Goal: Communication & Community: Ask a question

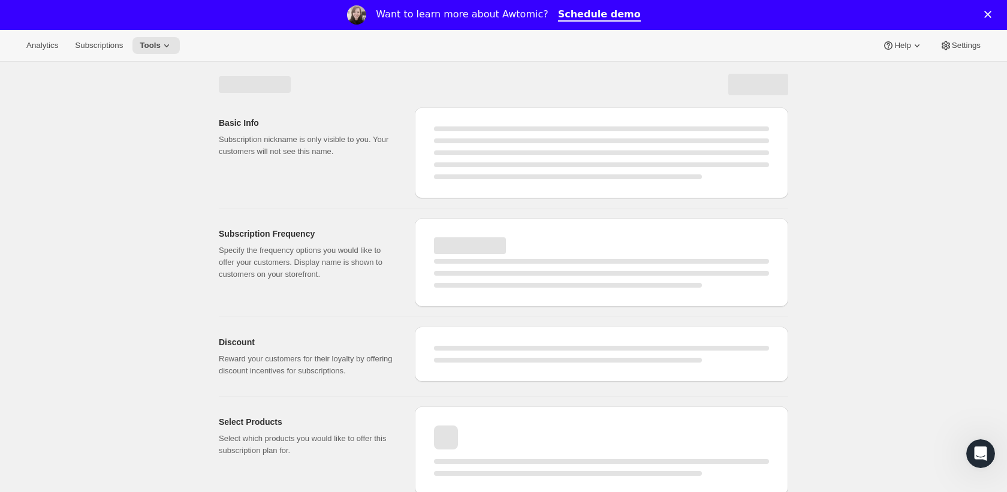
select select "WEEK"
select select "MONTH"
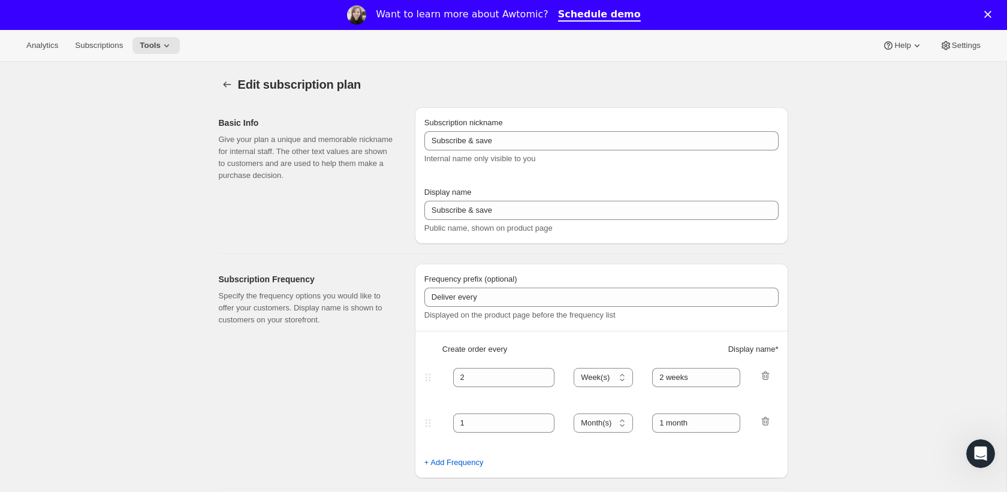
type input "YA-BO"
type input "Young Adult Book Only Subscription"
type input "3"
select select "MONTH"
type input "3-Month"
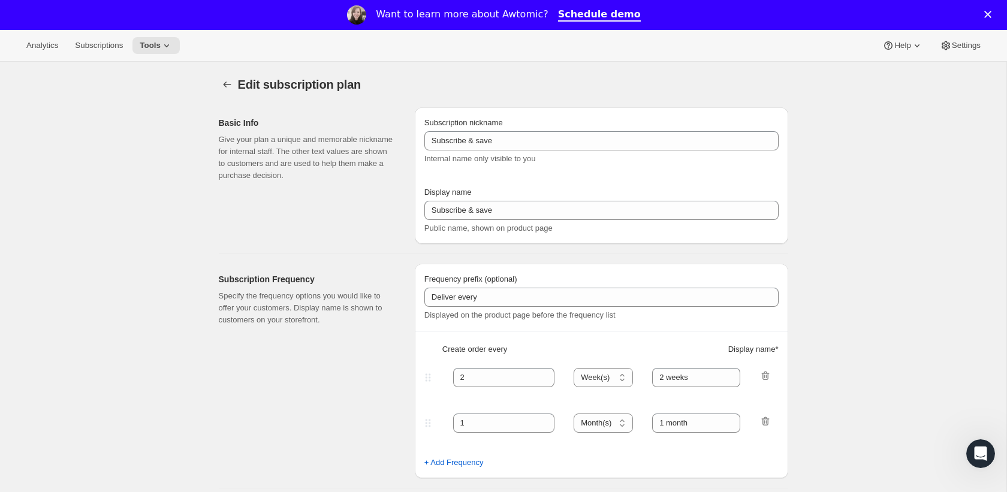
type input "1-month"
select select "MONTH"
select select "FIXED_AMOUNT"
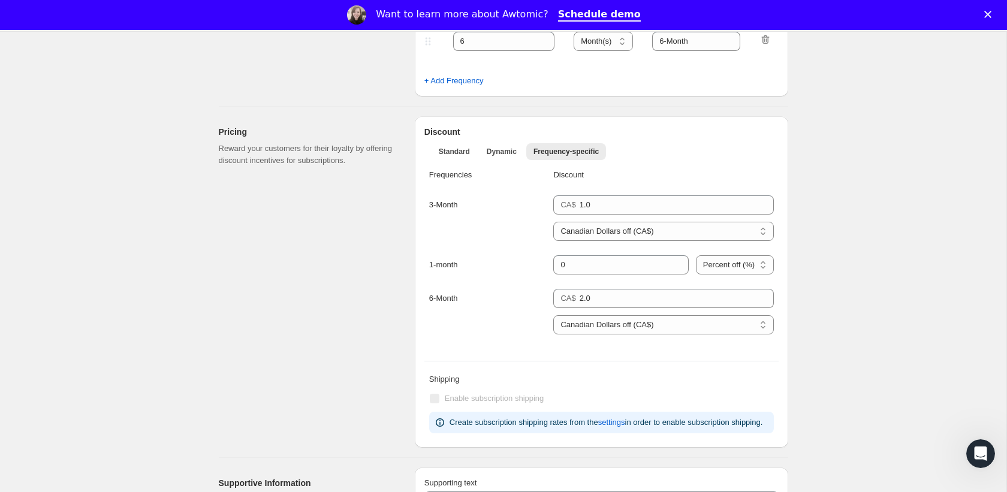
scroll to position [475, 0]
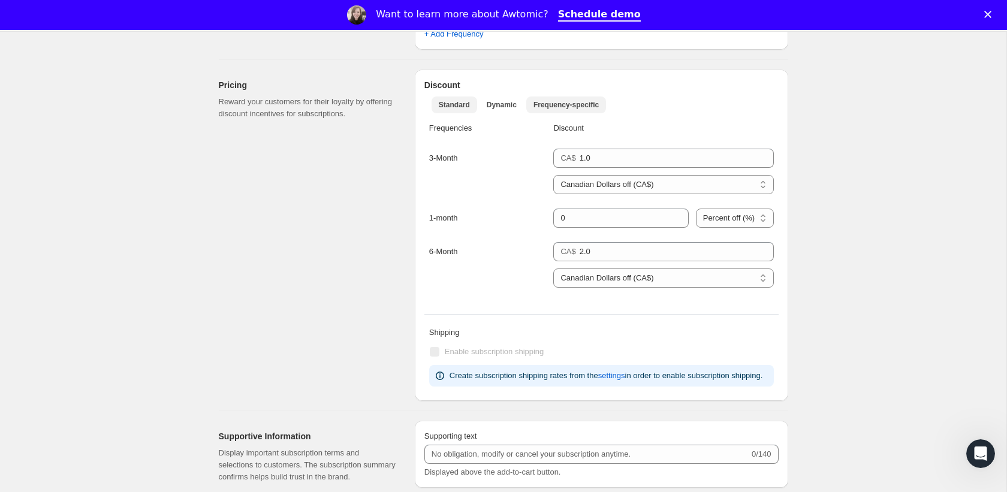
click at [460, 105] on span "Standard" at bounding box center [454, 105] width 31 height 10
select select "FIXED_AMOUNT"
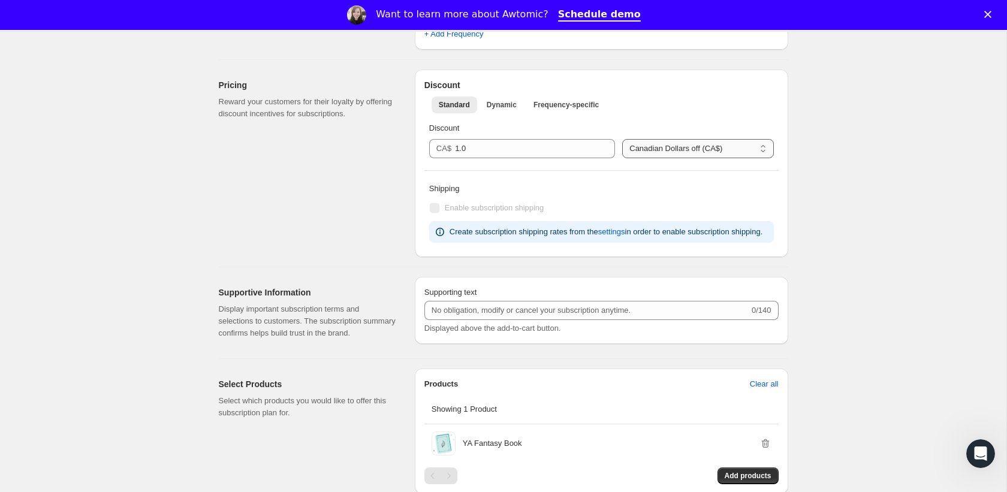
click at [626, 148] on select "Percent off (%) Canadian Dollars off (CA$)" at bounding box center [697, 148] width 151 height 19
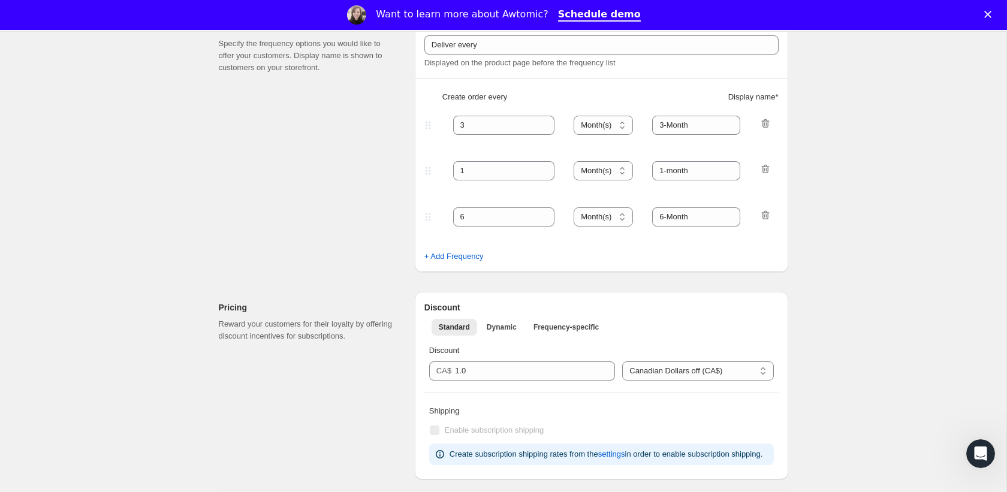
scroll to position [268, 0]
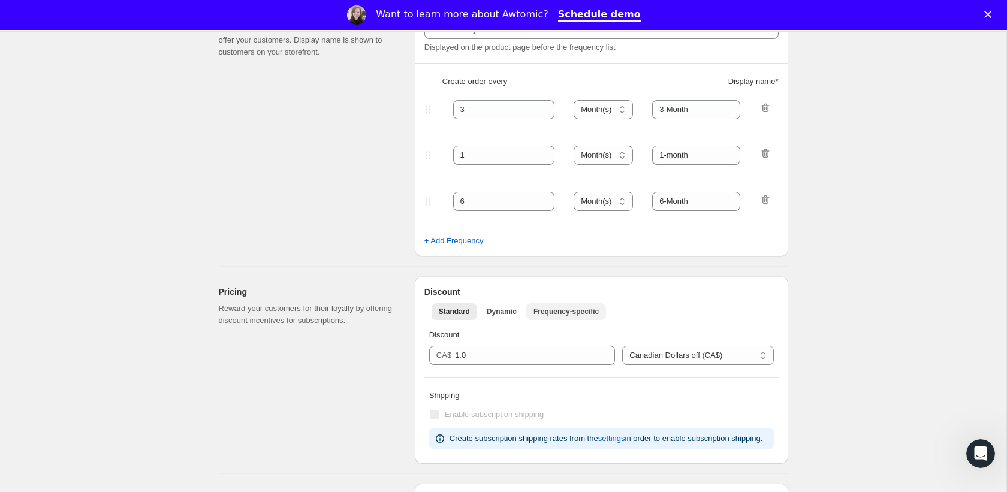
click at [592, 312] on span "Frequency-specific" at bounding box center [566, 312] width 65 height 10
select select "FIXED_AMOUNT"
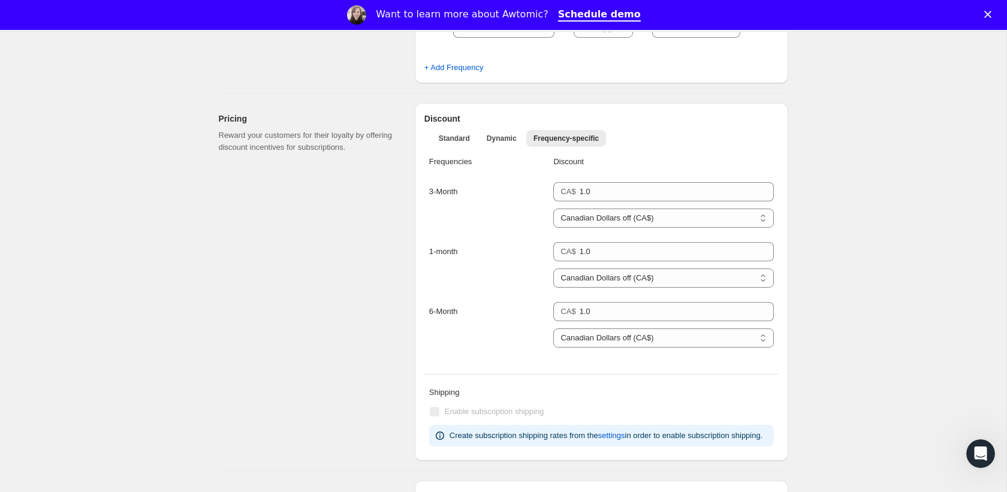
scroll to position [443, 0]
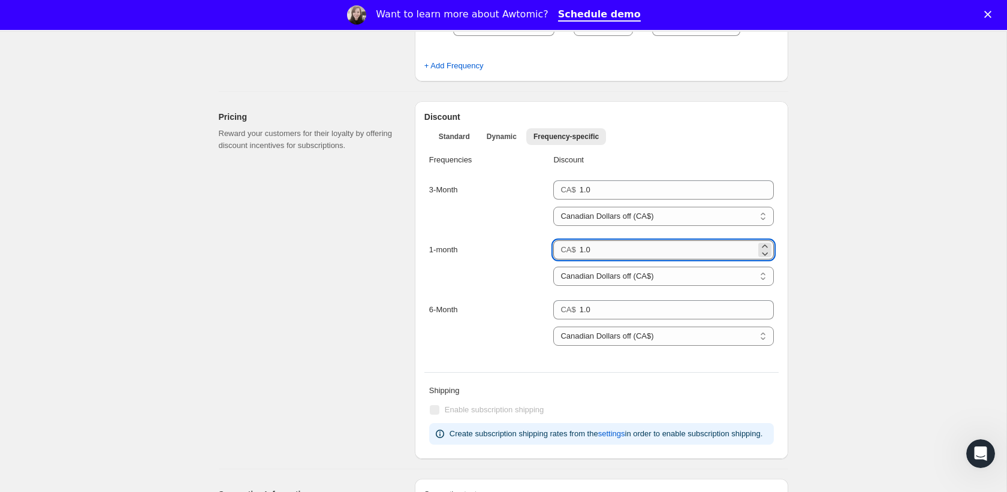
click at [609, 254] on input "1.0" at bounding box center [668, 249] width 176 height 19
type input "1"
click at [481, 281] on div "1-month CA$ 0 Percent off (%) Canadian Dollars off (CA$) Canadian Dollars off (…" at bounding box center [601, 270] width 345 height 60
click at [596, 249] on input "0" at bounding box center [668, 249] width 176 height 19
click at [609, 273] on select "Percent off (%) Canadian Dollars off (CA$)" at bounding box center [663, 276] width 220 height 19
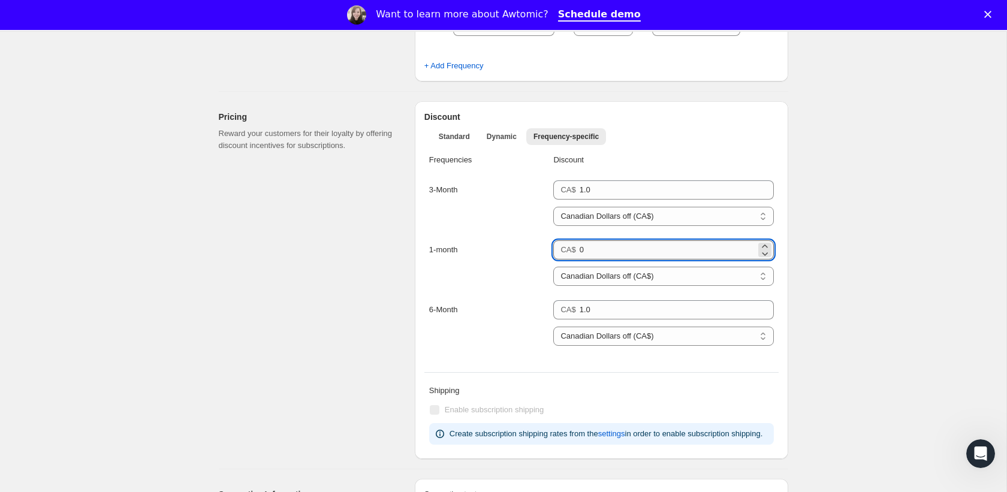
click at [622, 247] on input "0" at bounding box center [668, 249] width 176 height 19
type input "0.00"
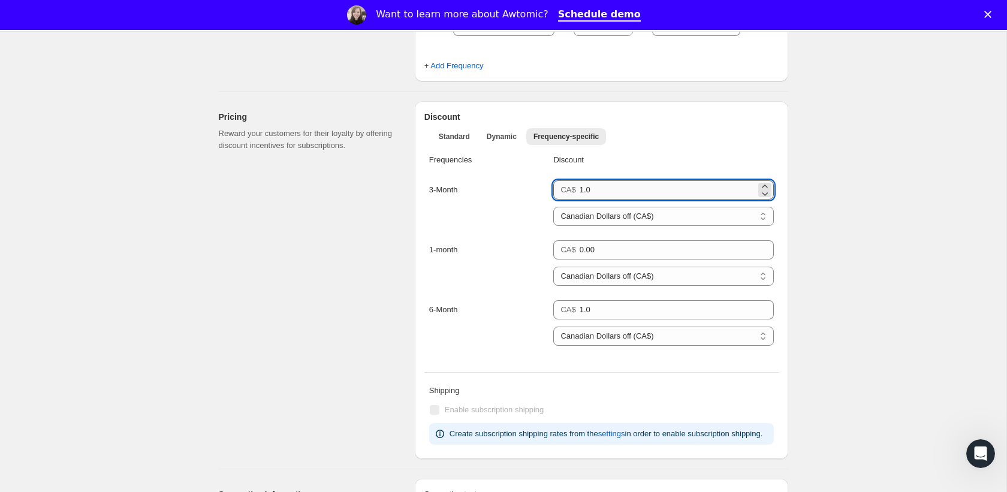
click at [601, 188] on input "1.0" at bounding box center [668, 189] width 176 height 19
type input "1"
type input "1.0"
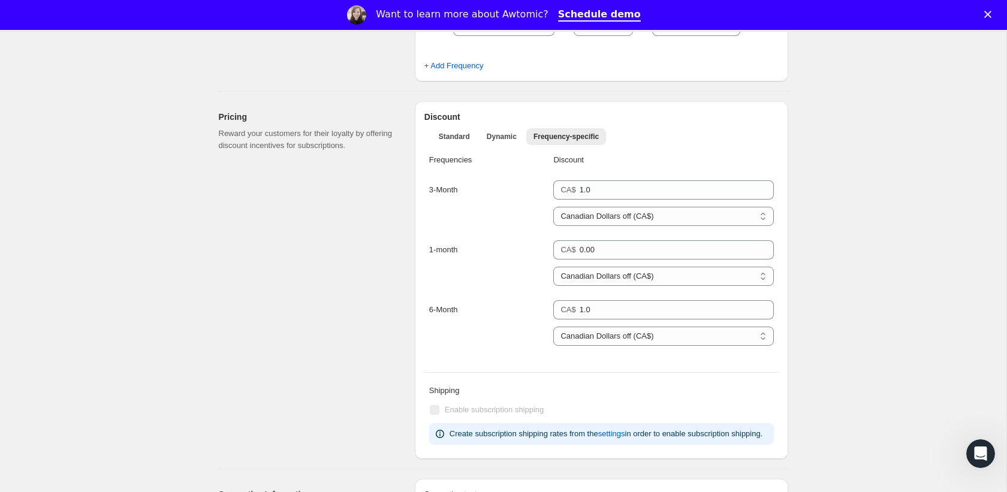
click at [630, 321] on div "CA$ 1.0 Percent off (%) Canadian Dollars off (CA$) Canadian Dollars off (CA$)" at bounding box center [663, 323] width 220 height 46
click at [633, 314] on input "1.0" at bounding box center [668, 309] width 176 height 19
type input "1"
type input "2.00"
click at [601, 160] on div "Discount" at bounding box center [663, 160] width 220 height 12
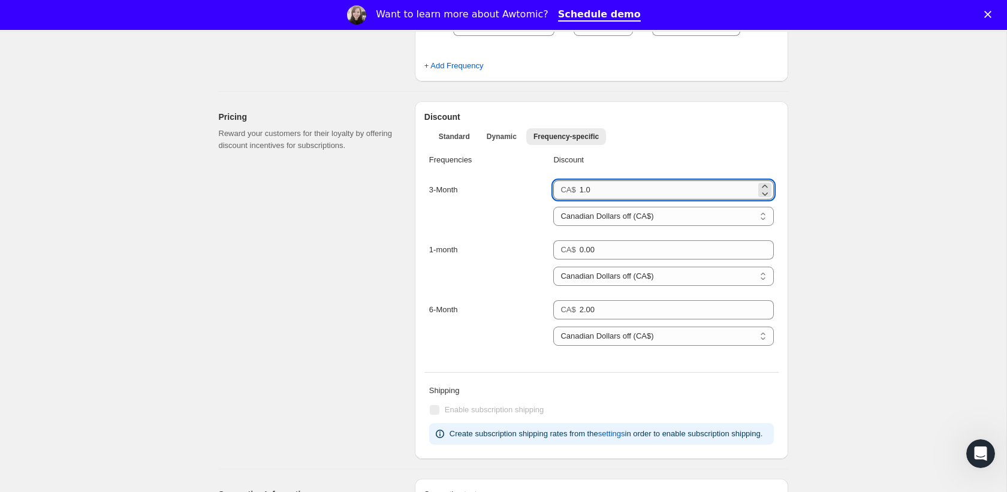
click at [603, 188] on input "1.0" at bounding box center [668, 189] width 176 height 19
type input "1.00"
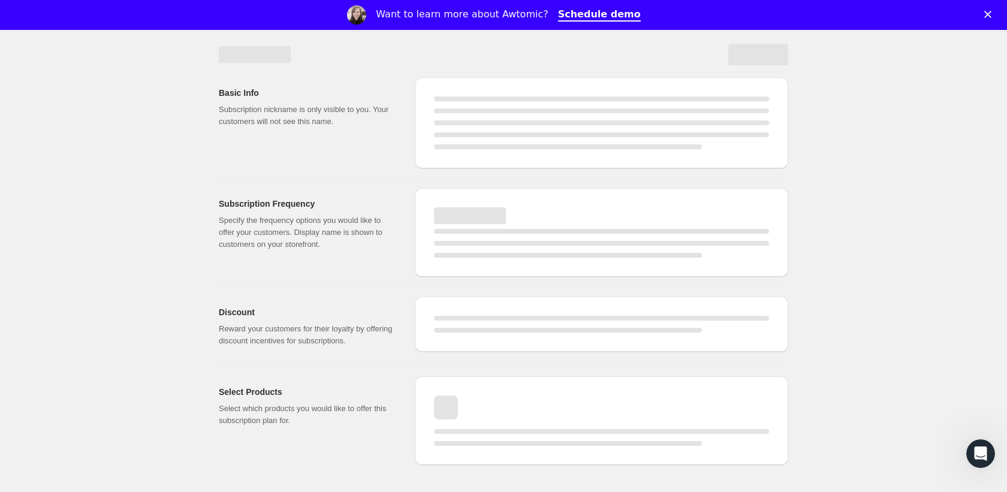
select select "MONTH"
select select "FIXED_AMOUNT"
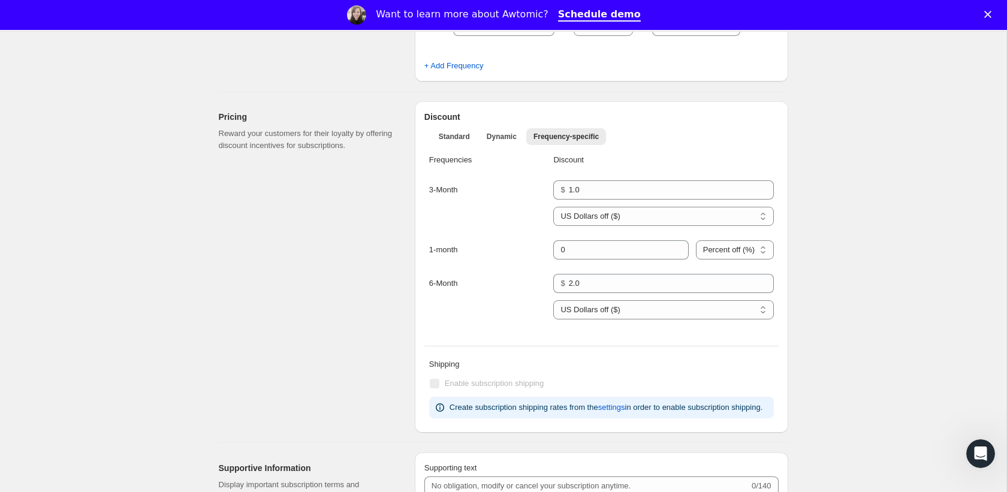
type input "0.0"
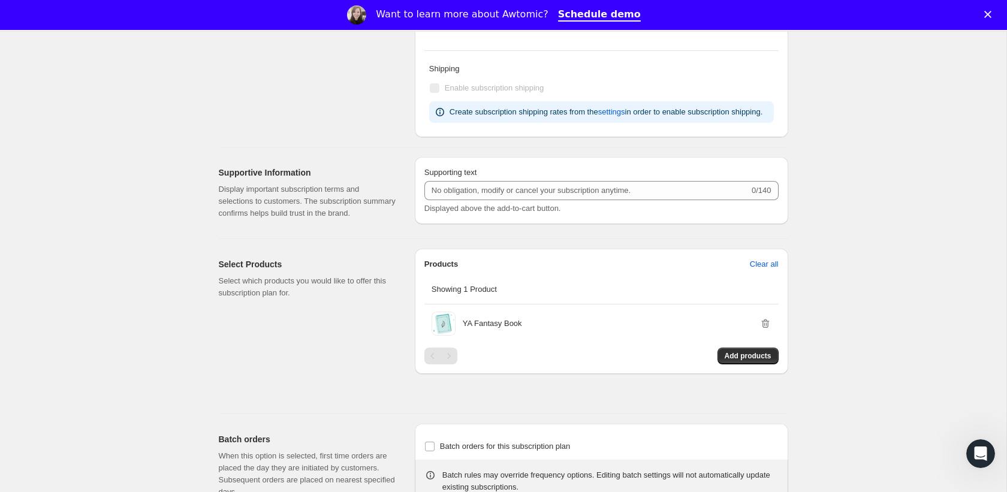
scroll to position [845, 0]
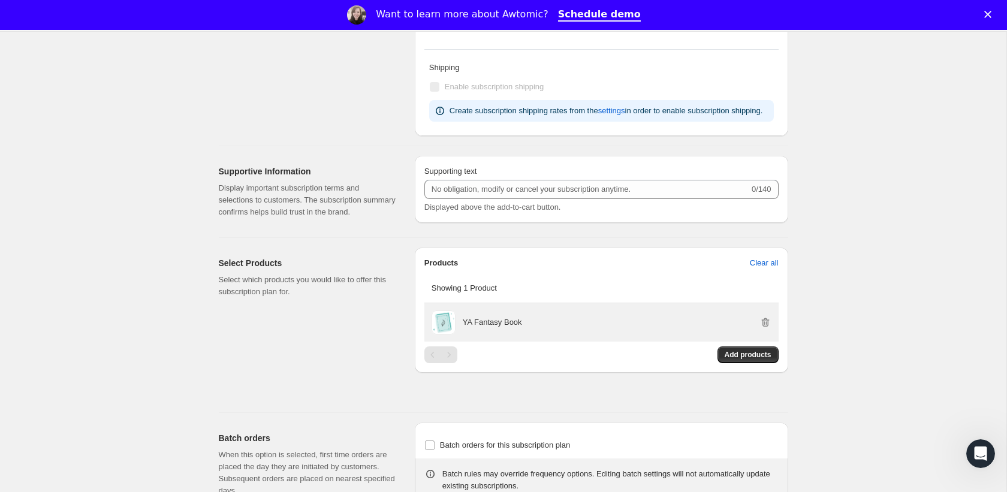
click at [522, 329] on p "YA Fantasy Book" at bounding box center [492, 323] width 59 height 12
click at [485, 329] on p "YA Fantasy Book" at bounding box center [492, 323] width 59 height 12
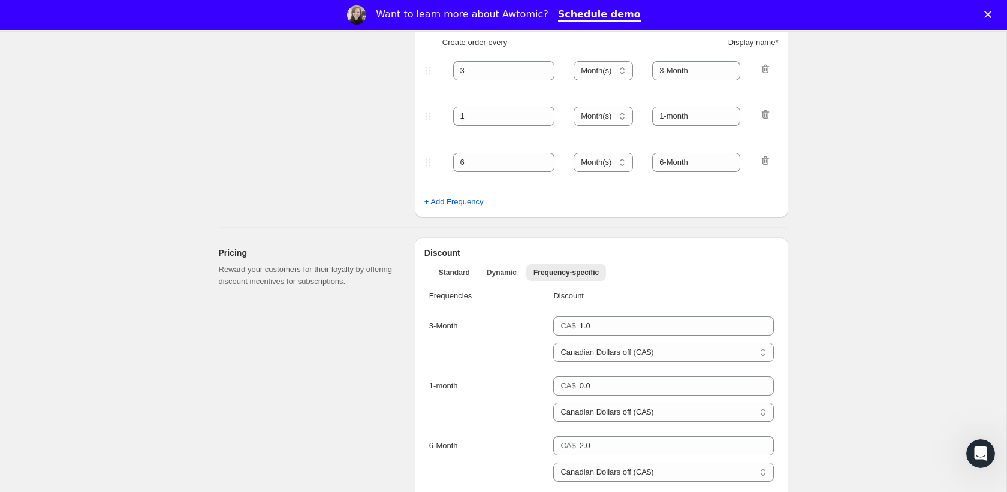
scroll to position [380, 0]
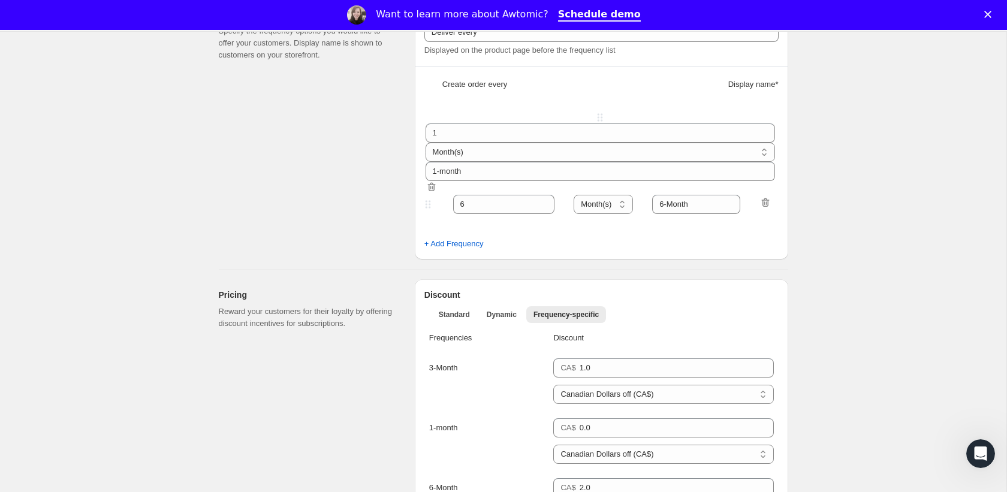
drag, startPoint x: 429, startPoint y: 124, endPoint x: 423, endPoint y: 118, distance: 8.9
click at [423, 118] on div "Frequency prefix (optional) Deliver every Displayed on the product page before …" at bounding box center [602, 129] width 374 height 261
type input "1"
type input "1-month"
type input "3"
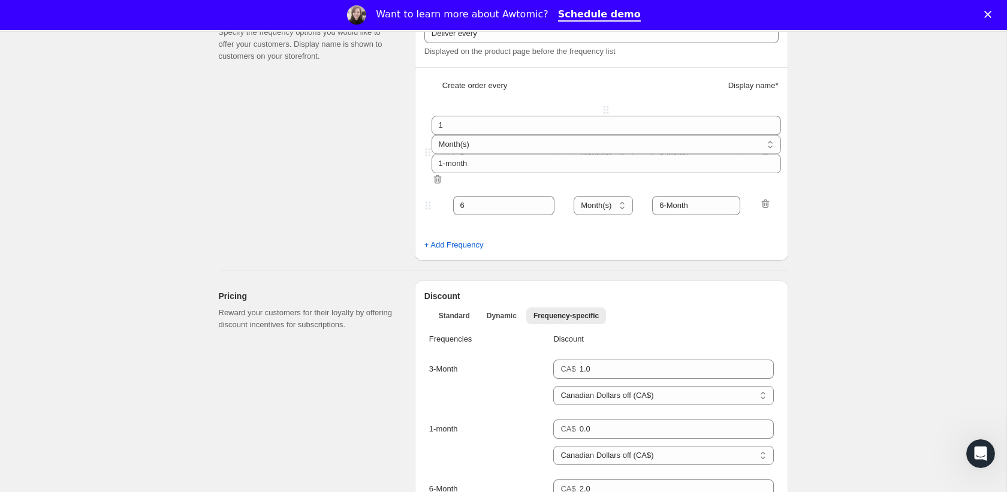
type input "3-Month"
type input "0.0"
type input "1.0"
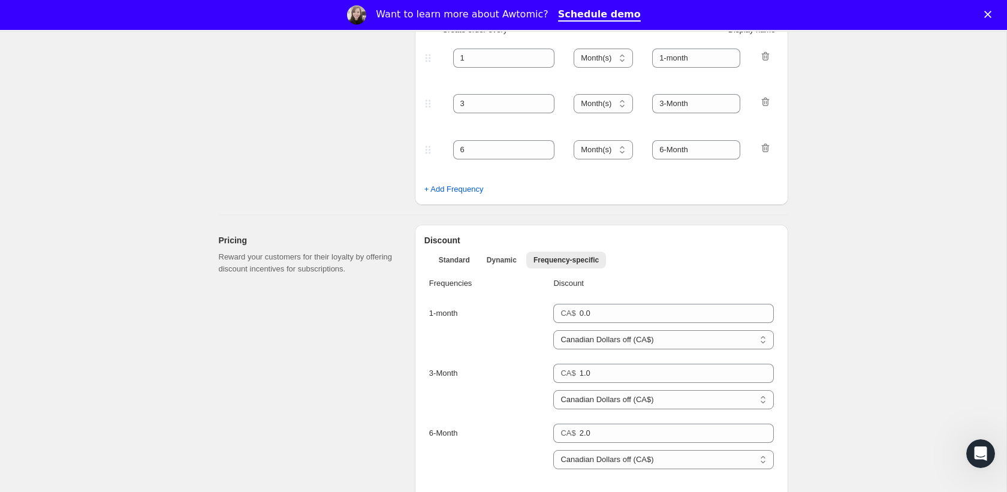
scroll to position [404, 0]
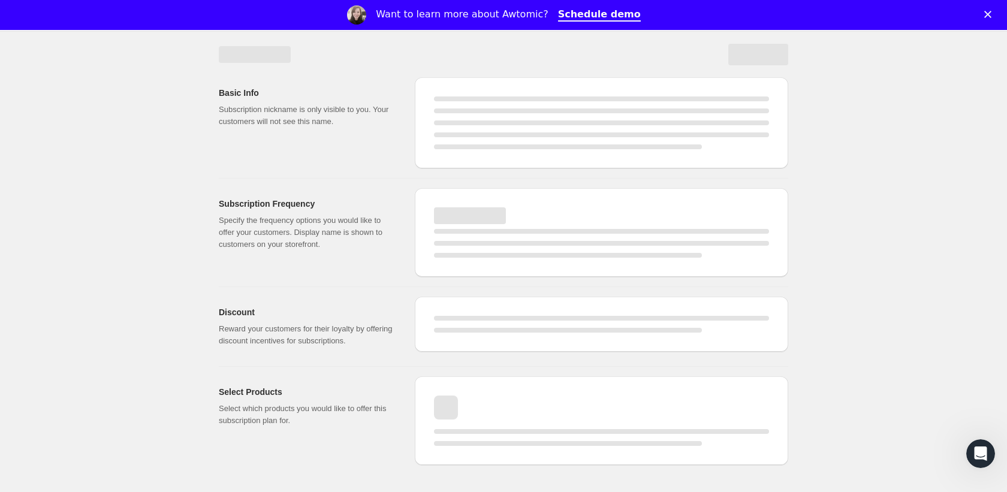
select select "MONTH"
select select "FIXED_AMOUNT"
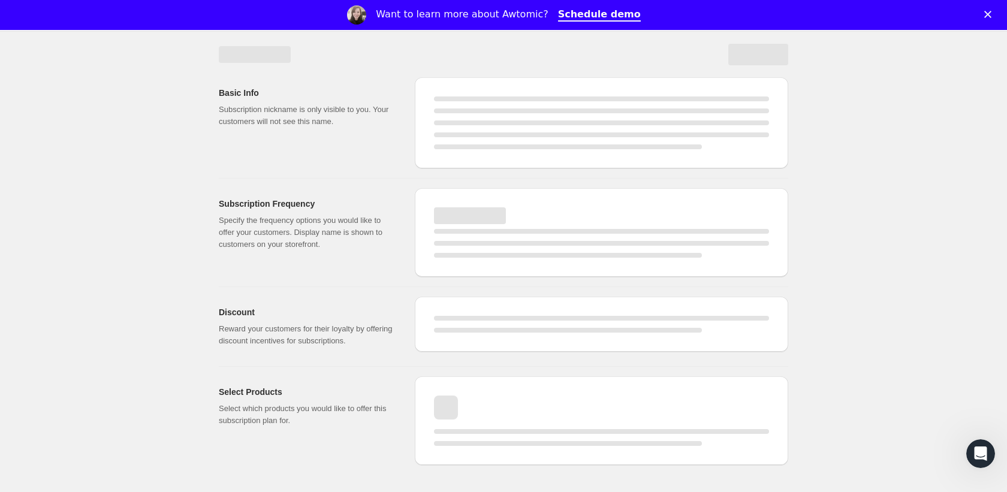
select select "FIXED_AMOUNT"
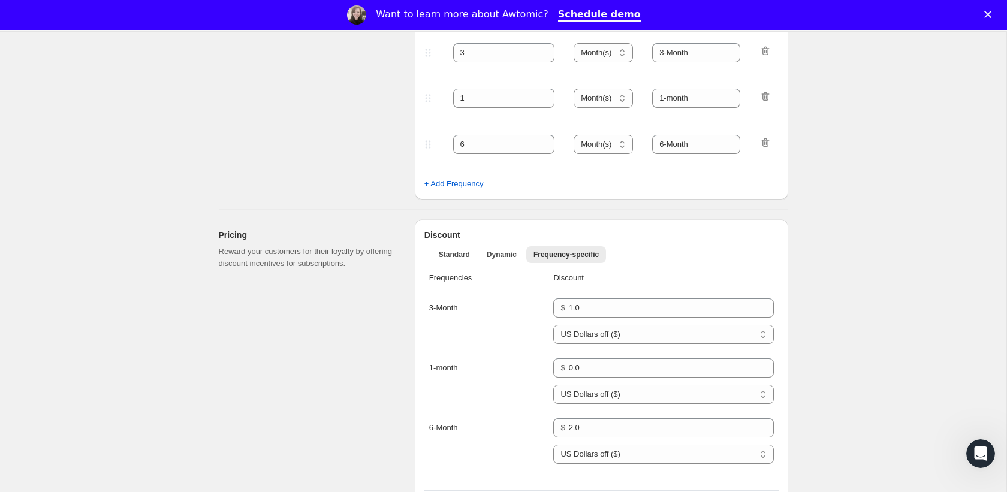
type input "1"
type input "1-month"
type input "3"
type input "3-Month"
type input "0.0"
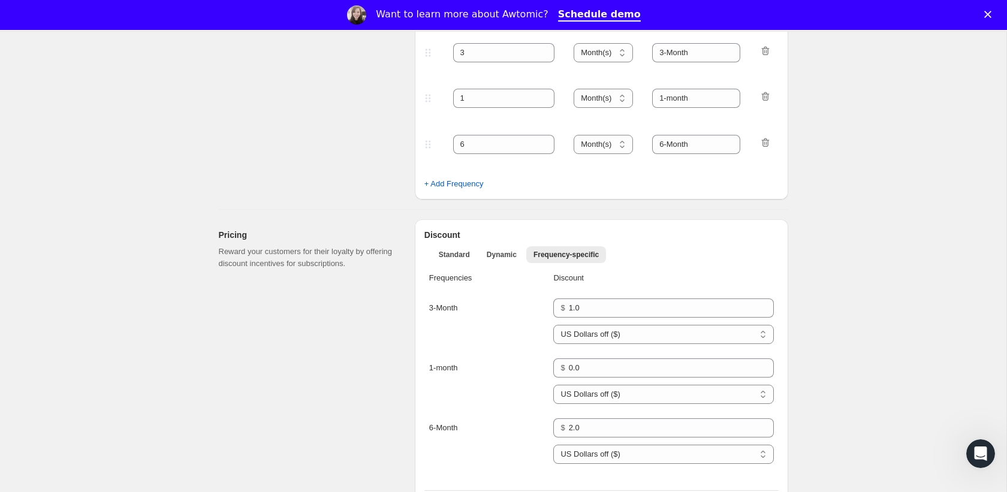
type input "1.0"
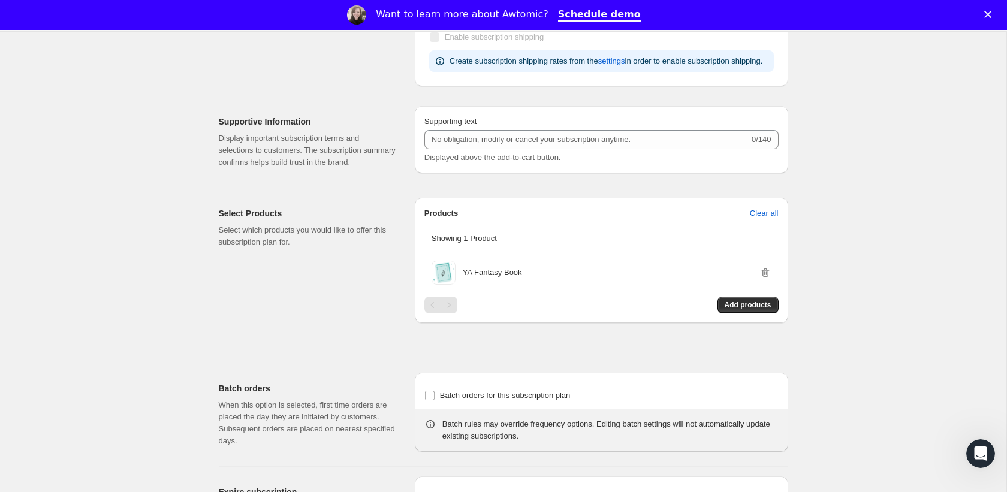
scroll to position [898, 0]
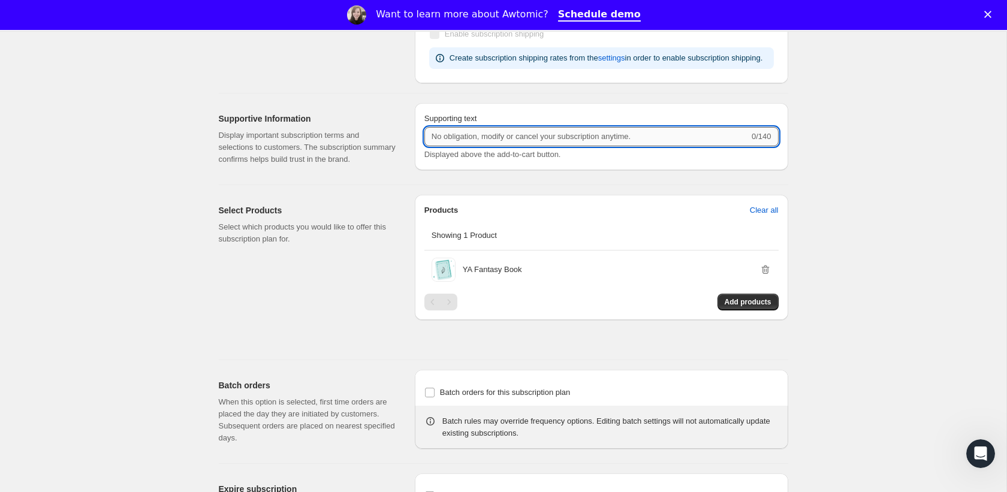
click at [461, 146] on input "Supporting text" at bounding box center [586, 136] width 325 height 19
click at [435, 175] on div "Supporting text 0/140 Displayed above the add-to-cart button." at bounding box center [602, 139] width 374 height 72
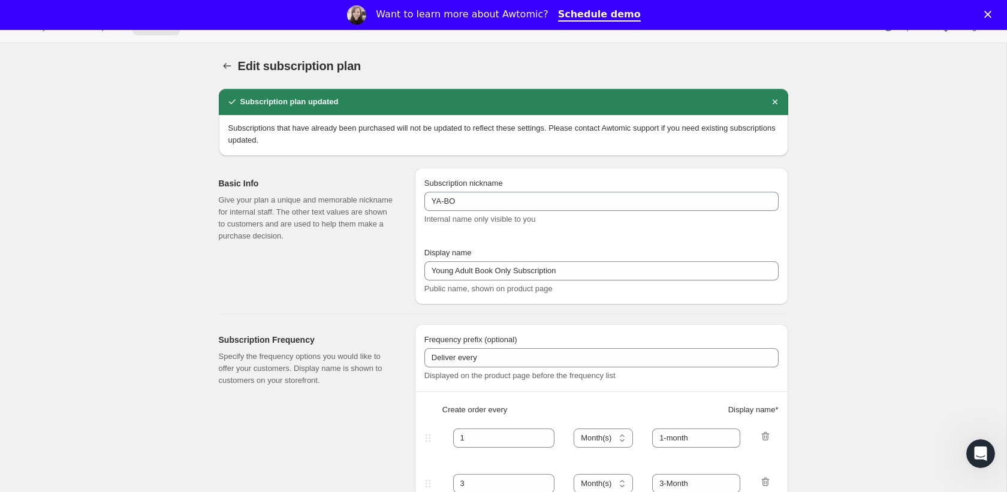
scroll to position [0, 0]
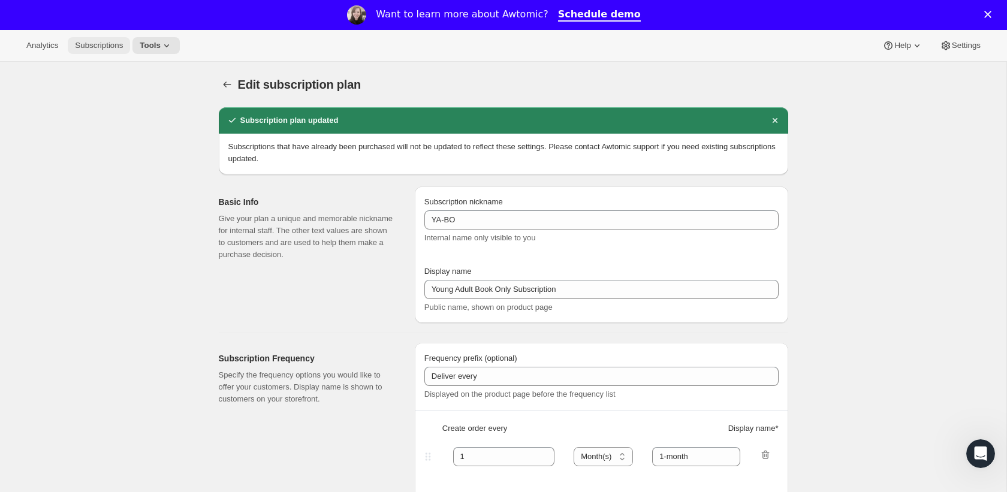
click at [115, 47] on span "Subscriptions" at bounding box center [99, 46] width 48 height 10
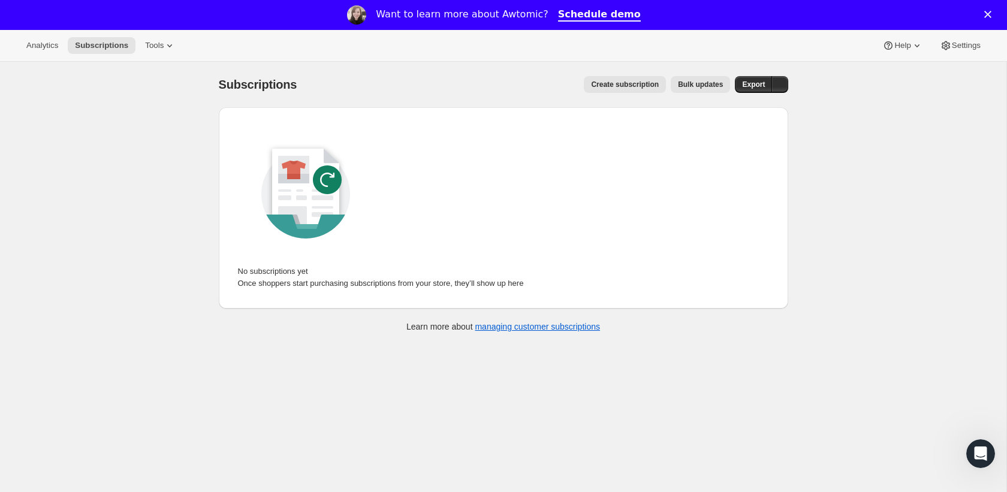
click at [651, 83] on span "Create subscription" at bounding box center [625, 85] width 68 height 10
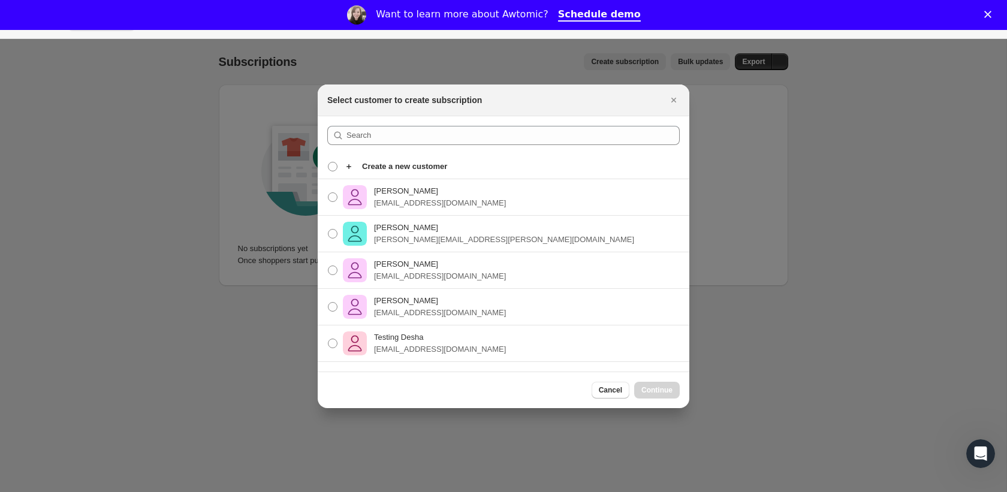
scroll to position [23, 0]
click at [615, 395] on span "Cancel" at bounding box center [610, 391] width 23 height 10
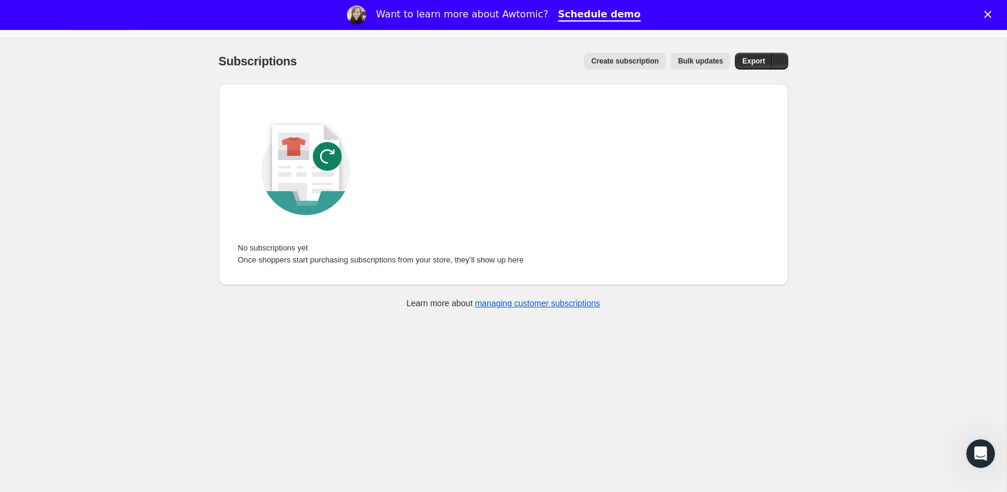
scroll to position [0, 0]
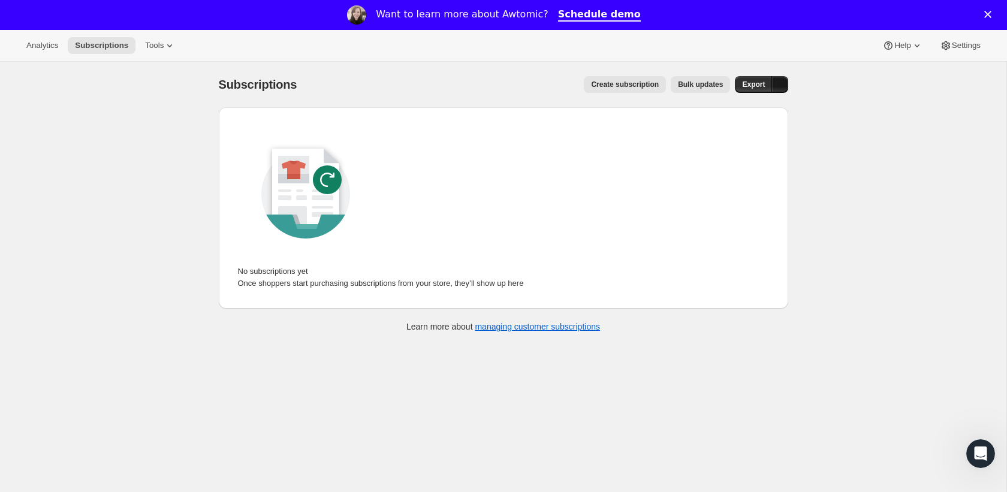
click at [780, 88] on icon "button" at bounding box center [780, 88] width 0 height 0
click at [746, 112] on span "Subscription data" at bounding box center [716, 109] width 60 height 9
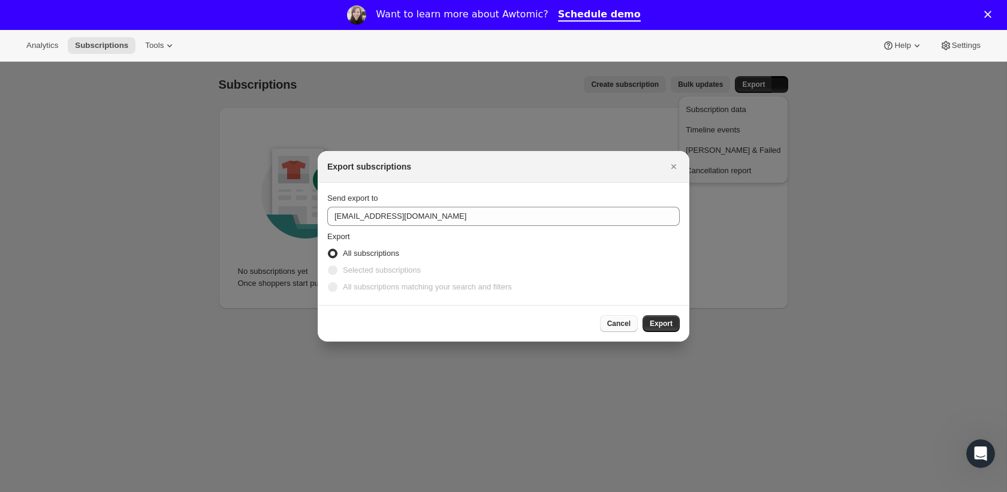
click at [618, 319] on span "Cancel" at bounding box center [618, 324] width 23 height 10
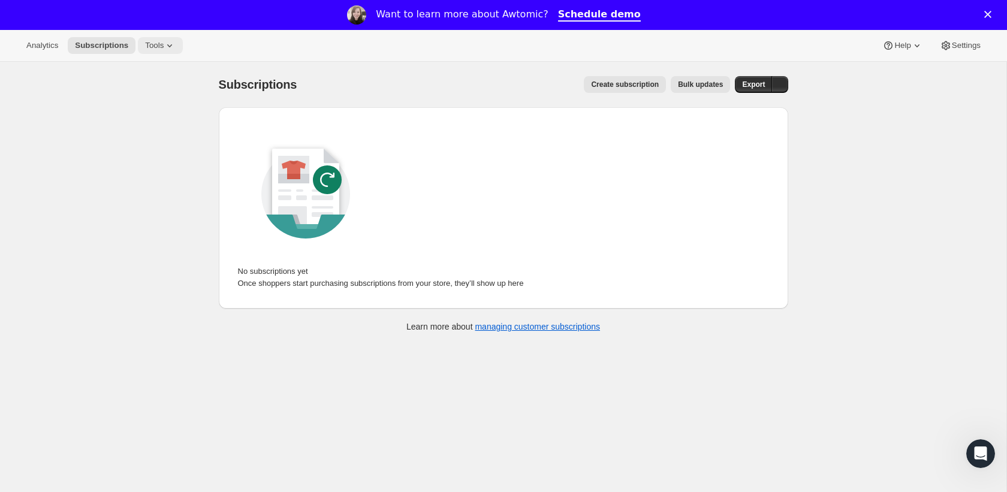
click at [156, 37] on button "Tools" at bounding box center [160, 45] width 45 height 17
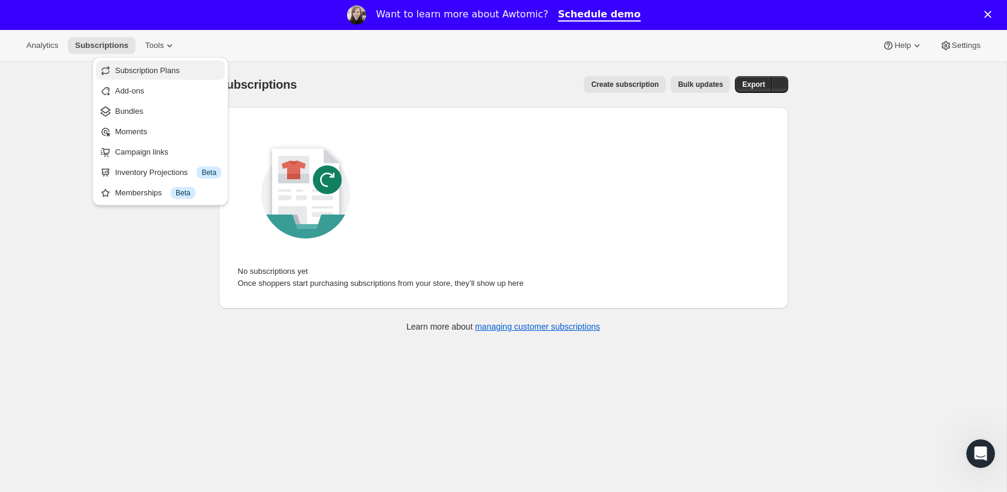
click at [161, 76] on button "Subscription Plans" at bounding box center [160, 70] width 129 height 19
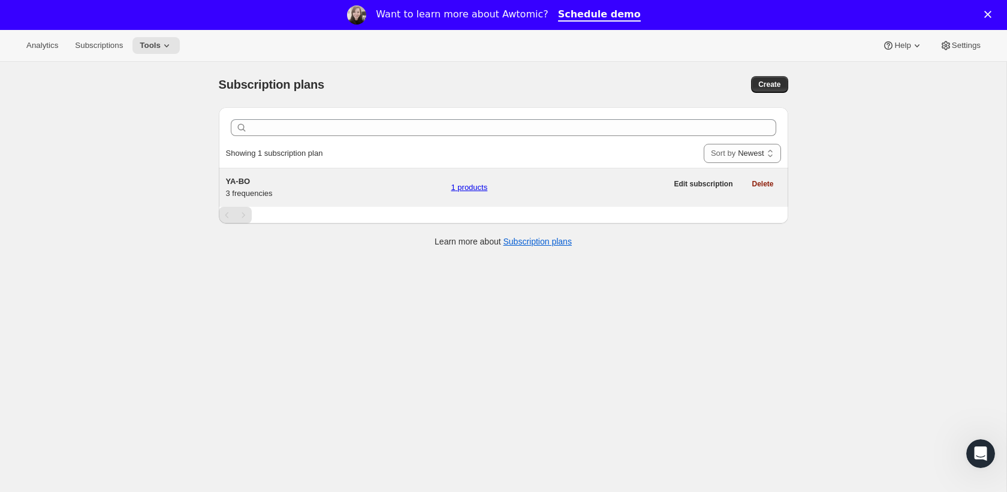
click at [253, 178] on h5 "YA-BO" at bounding box center [334, 182] width 216 height 12
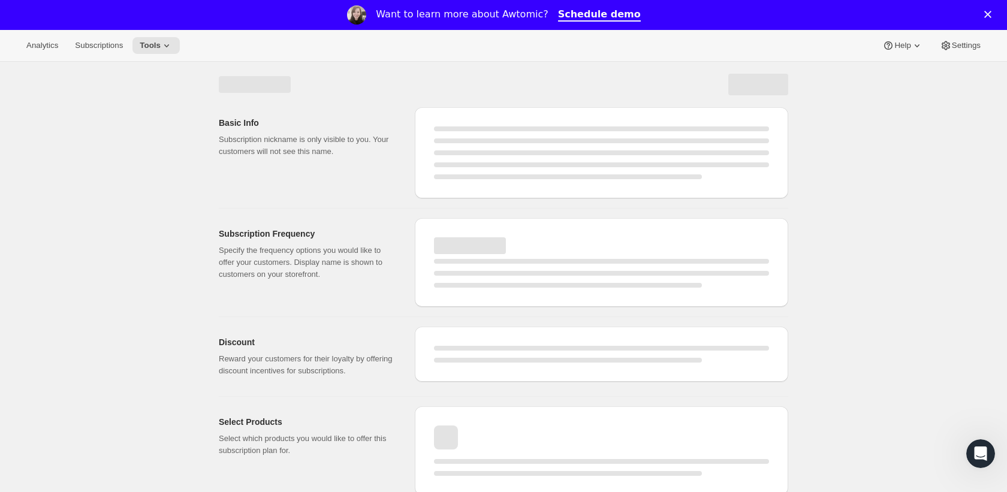
select select "WEEK"
select select "MONTH"
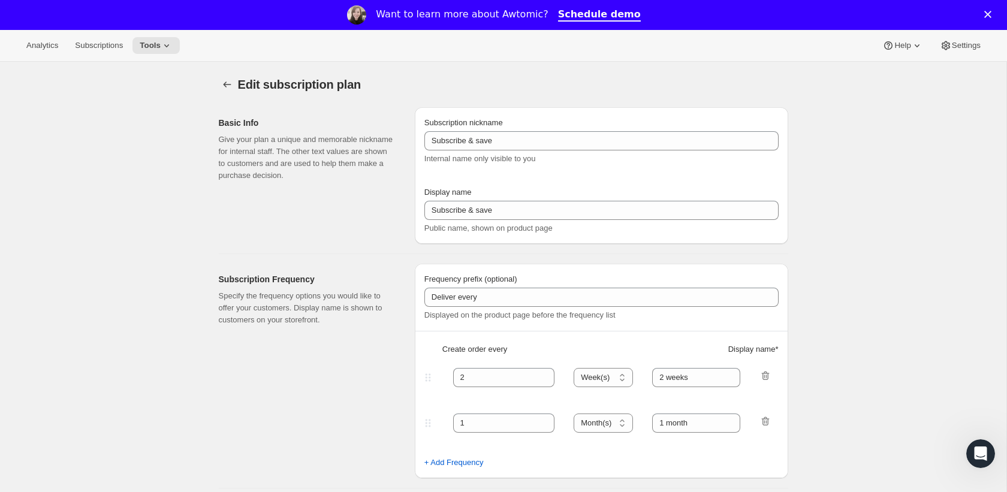
type input "YA-BO"
type input "Young Adult Book Only Subscription"
type input "1"
type input "1-month"
type input "3"
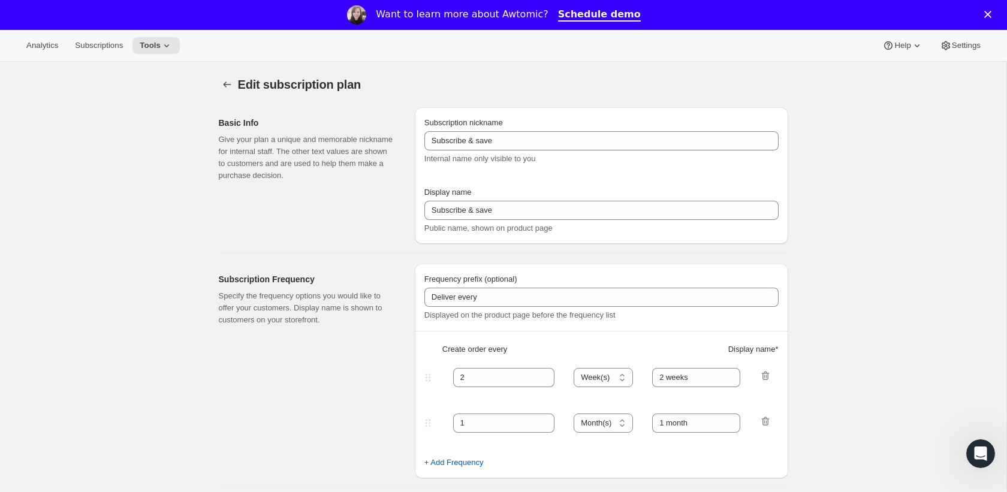
type input "3-Month"
select select "MONTH"
select select "FIXED_AMOUNT"
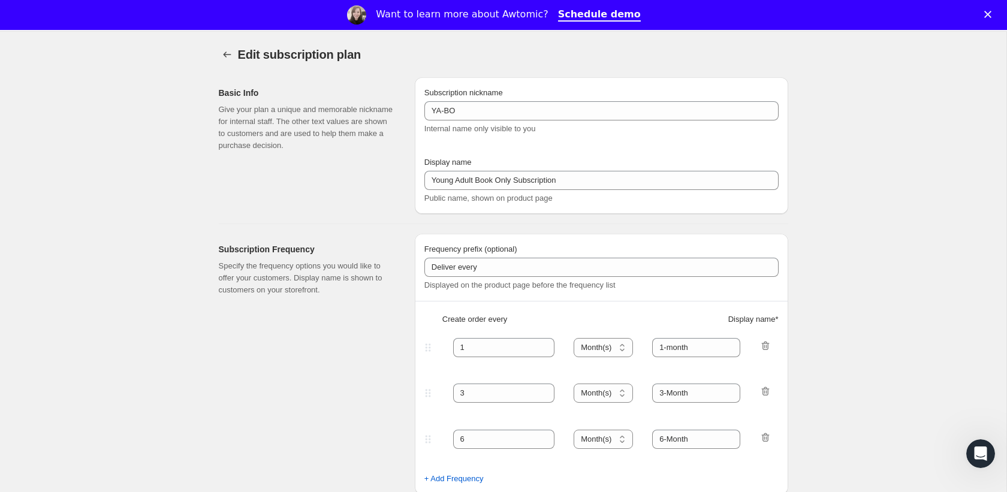
scroll to position [41, 0]
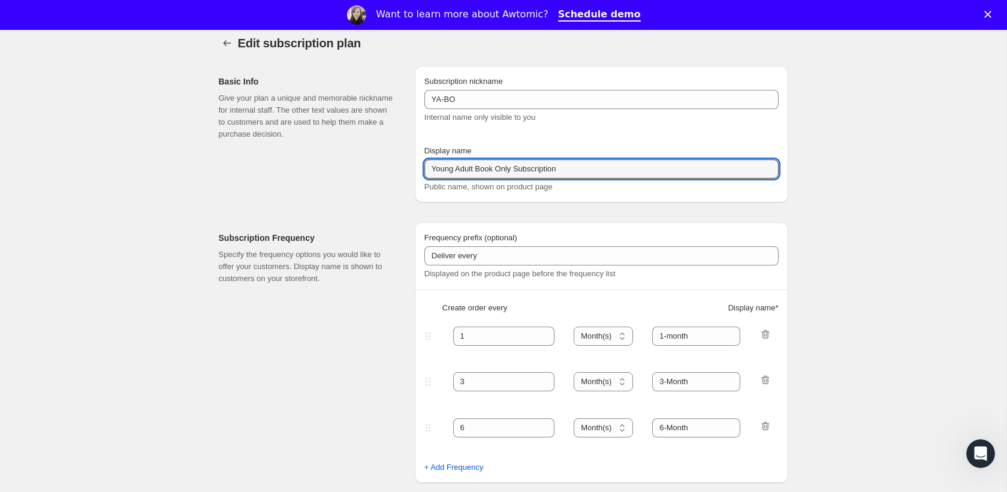
drag, startPoint x: 621, startPoint y: 176, endPoint x: 332, endPoint y: 155, distance: 289.2
click at [332, 155] on div "Basic Info Give your plan a unique and memorable nickname for internal staff. T…" at bounding box center [498, 129] width 579 height 146
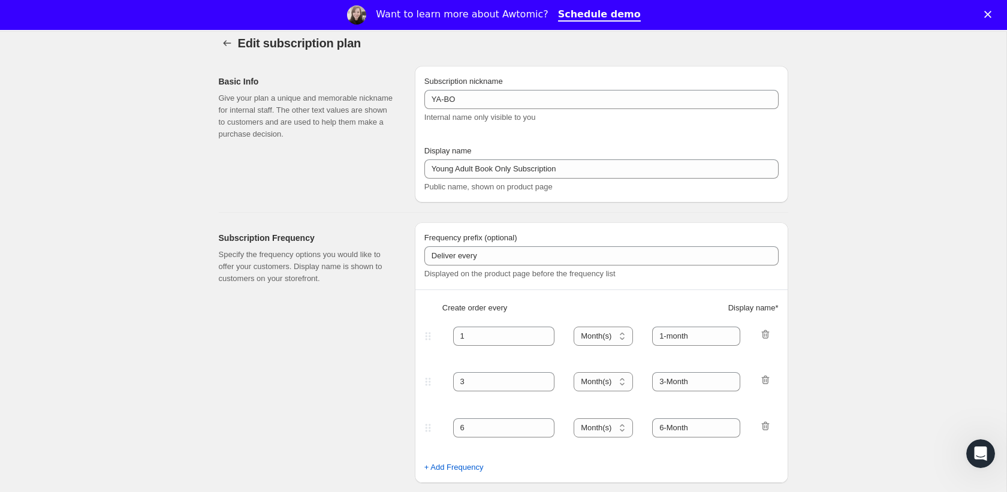
click at [506, 182] on span "Public name, shown on product page" at bounding box center [488, 186] width 128 height 9
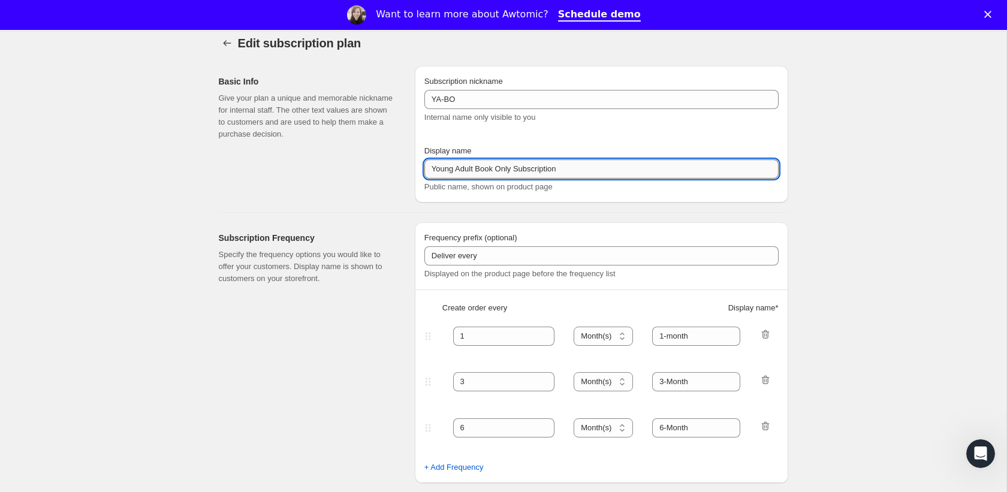
drag, startPoint x: 499, startPoint y: 168, endPoint x: 719, endPoint y: 168, distance: 220.0
click at [719, 168] on input "Young Adult Book Only Subscription" at bounding box center [601, 168] width 354 height 19
type input "Young Adult Book"
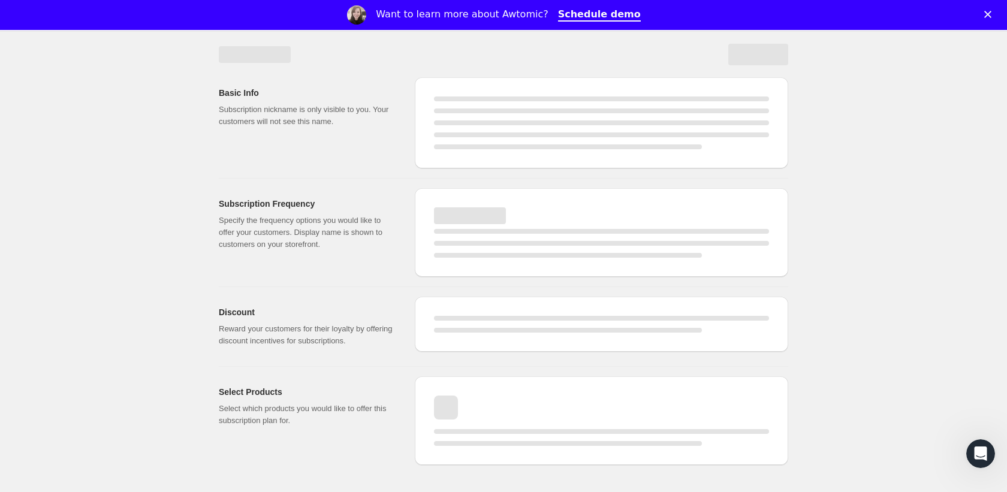
select select "MONTH"
select select "FIXED_AMOUNT"
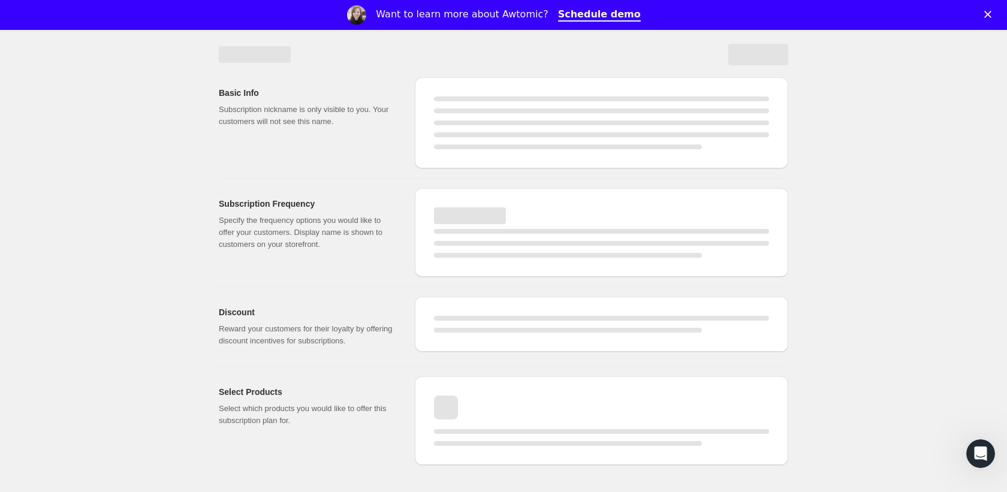
select select "FIXED_AMOUNT"
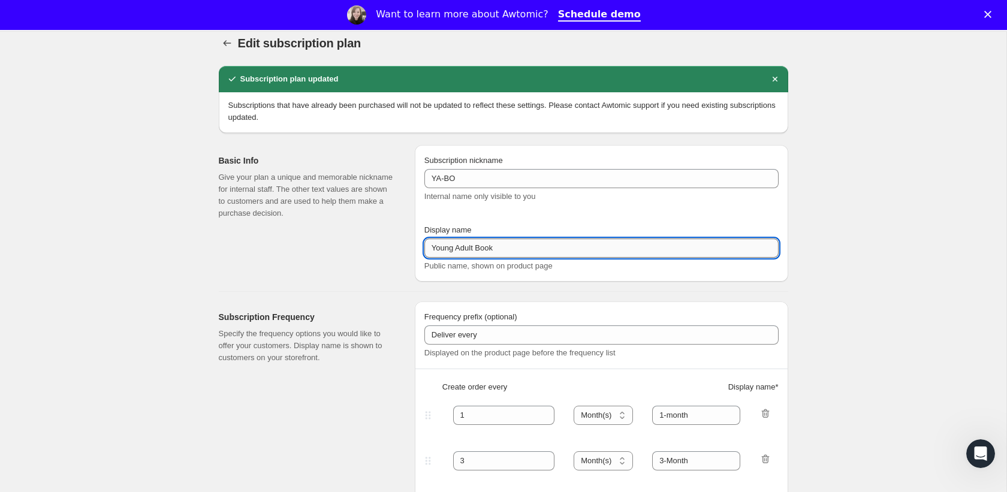
click at [516, 244] on input "Young Adult Book" at bounding box center [601, 248] width 354 height 19
type input "Young Adult Book Only Subscription"
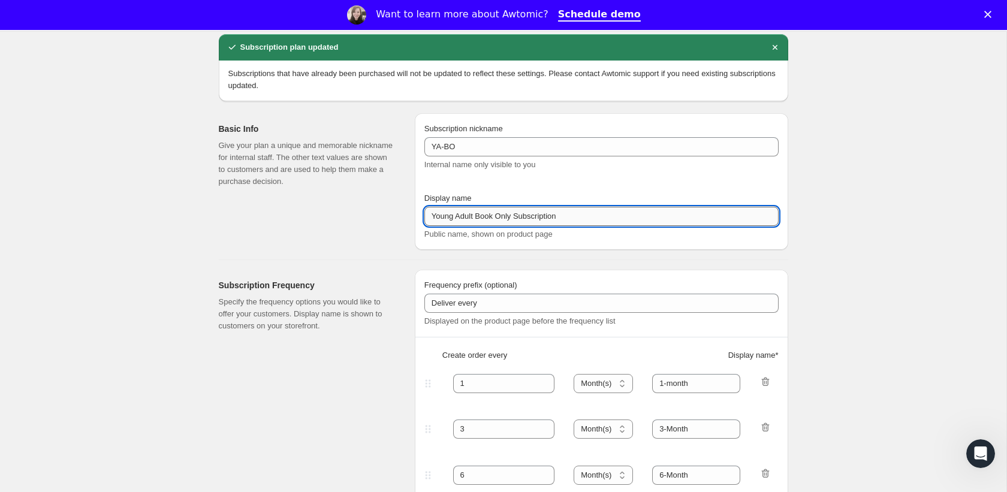
scroll to position [75, 0]
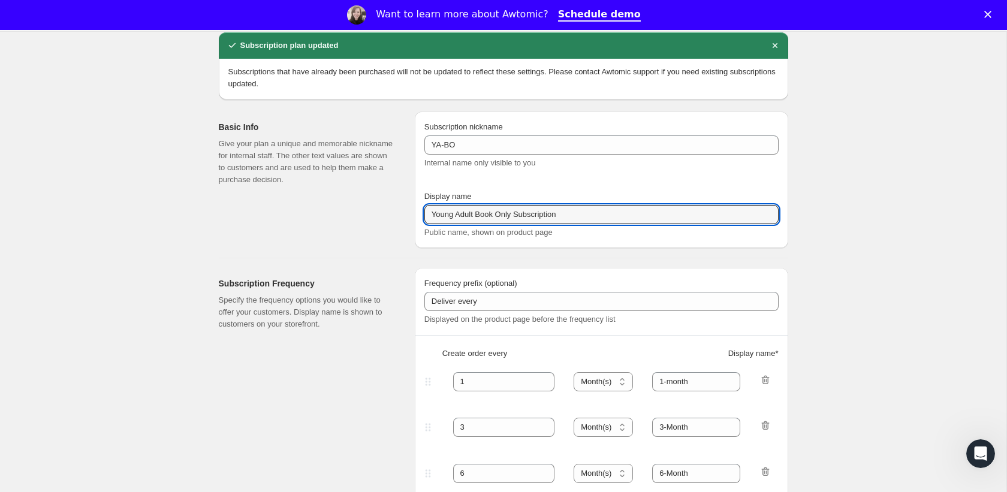
drag, startPoint x: 571, startPoint y: 213, endPoint x: 328, endPoint y: 213, distance: 243.4
click at [328, 213] on div "Basic Info Give your plan a unique and memorable nickname for internal staff. T…" at bounding box center [498, 175] width 579 height 146
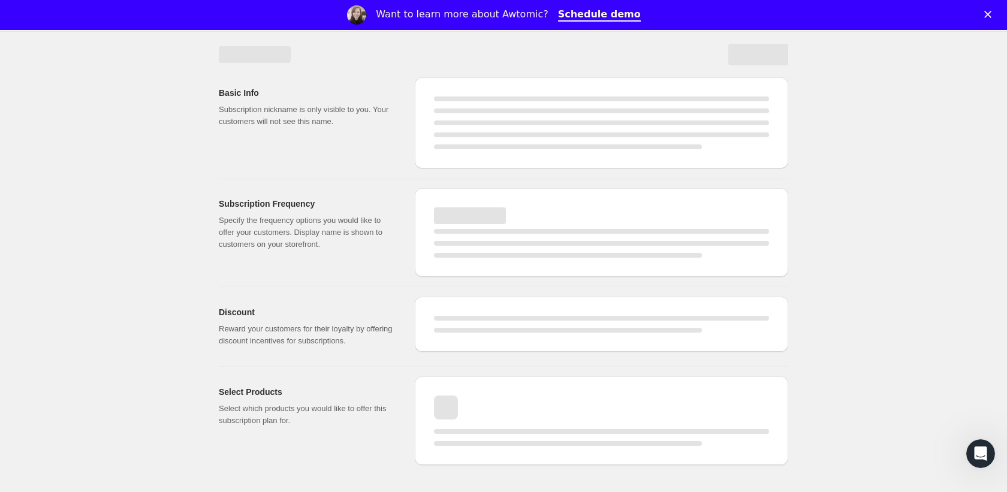
select select "MONTH"
select select "FIXED_AMOUNT"
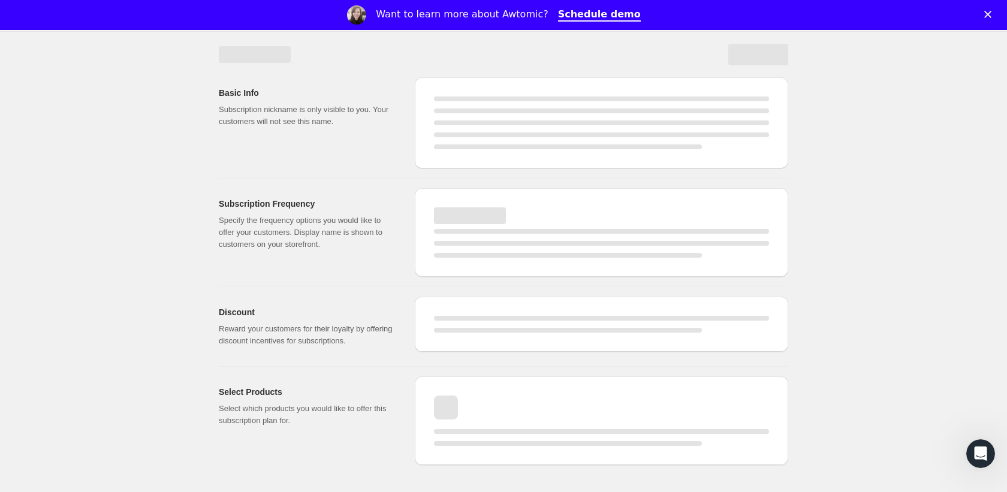
select select "FIXED_AMOUNT"
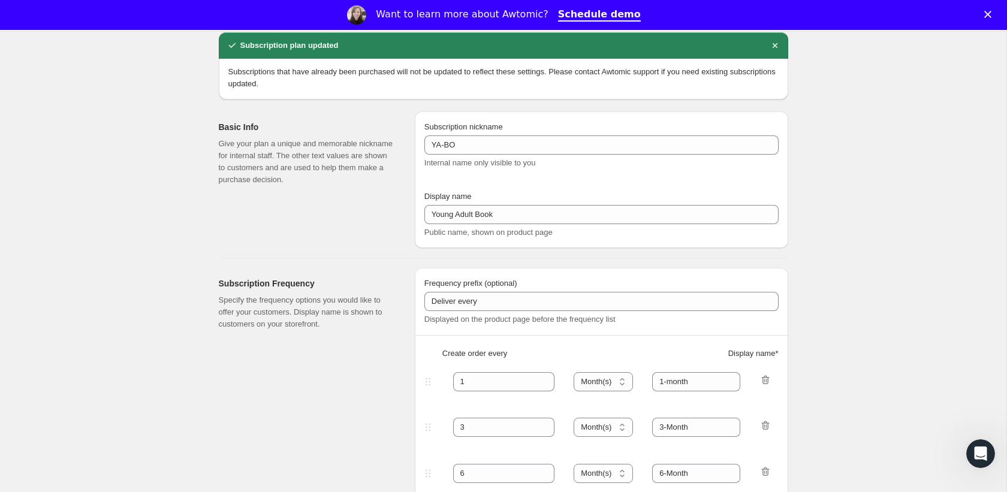
type input "Young Adult Book Only Subscription"
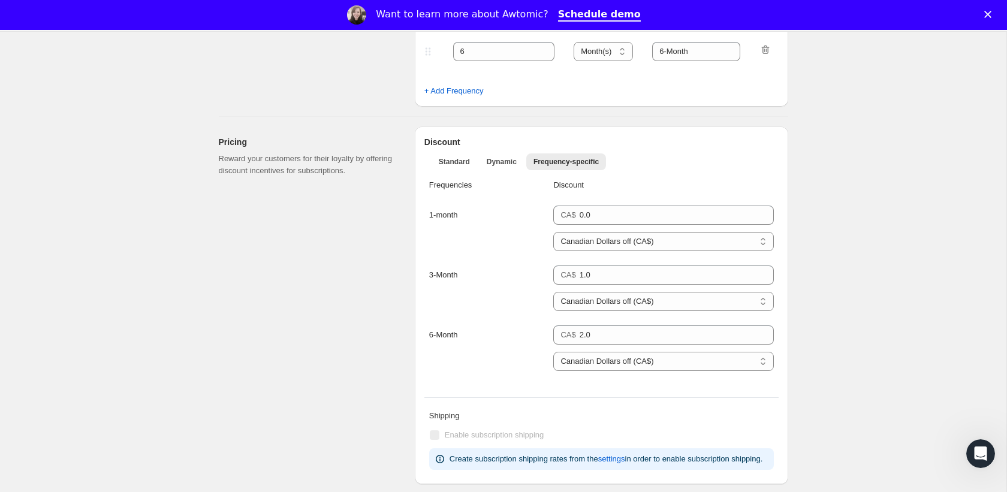
scroll to position [499, 0]
click at [644, 297] on select "Percent off (%) Canadian Dollars off (CA$)" at bounding box center [663, 299] width 220 height 19
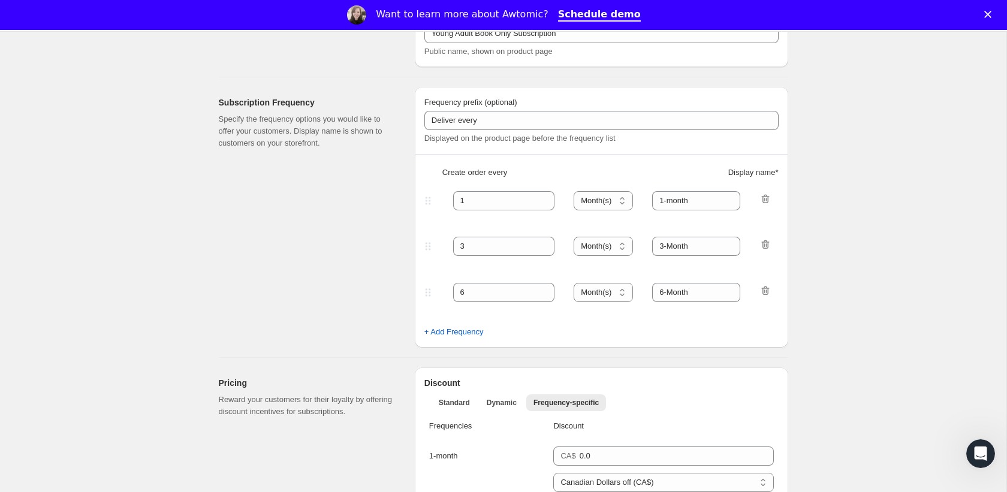
scroll to position [0, 0]
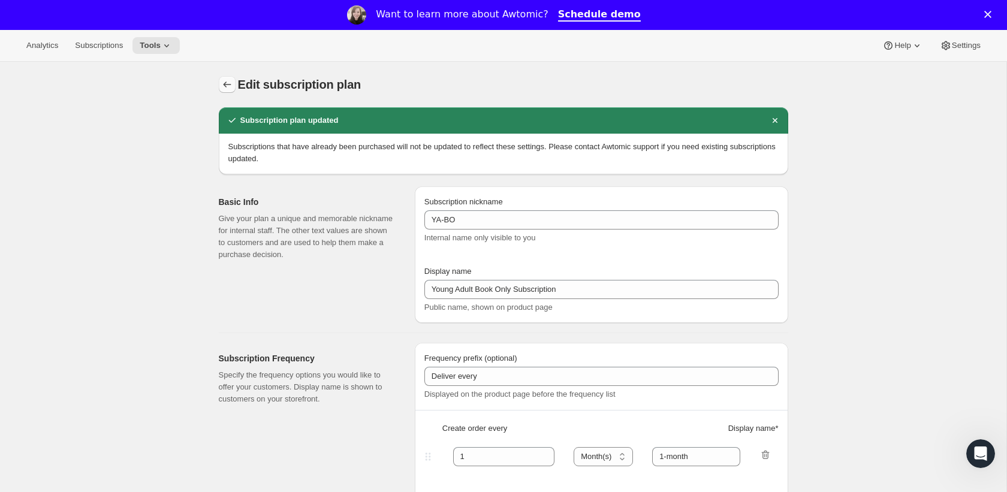
click at [224, 86] on icon "Subscription plans" at bounding box center [227, 85] width 12 height 12
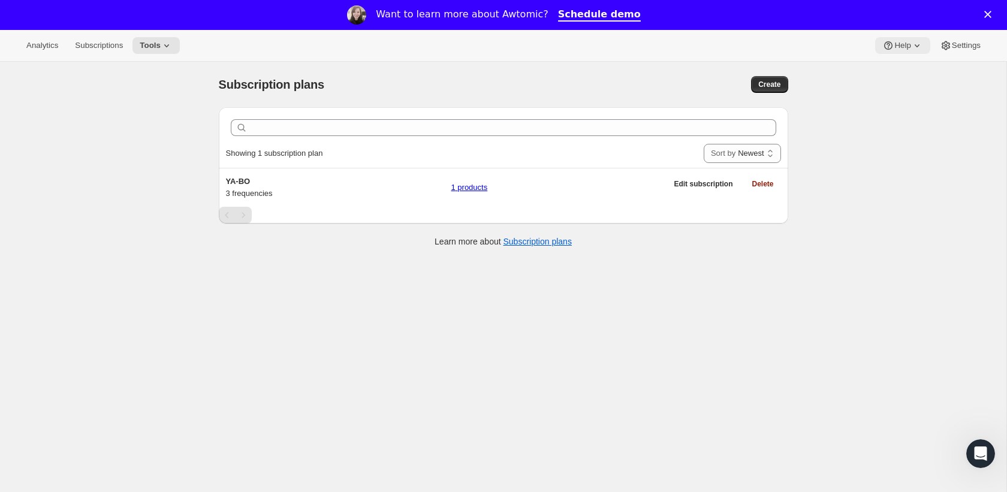
click at [895, 45] on span "Help" at bounding box center [903, 46] width 16 height 10
click at [901, 71] on span "Setup guide" at bounding box center [898, 70] width 41 height 9
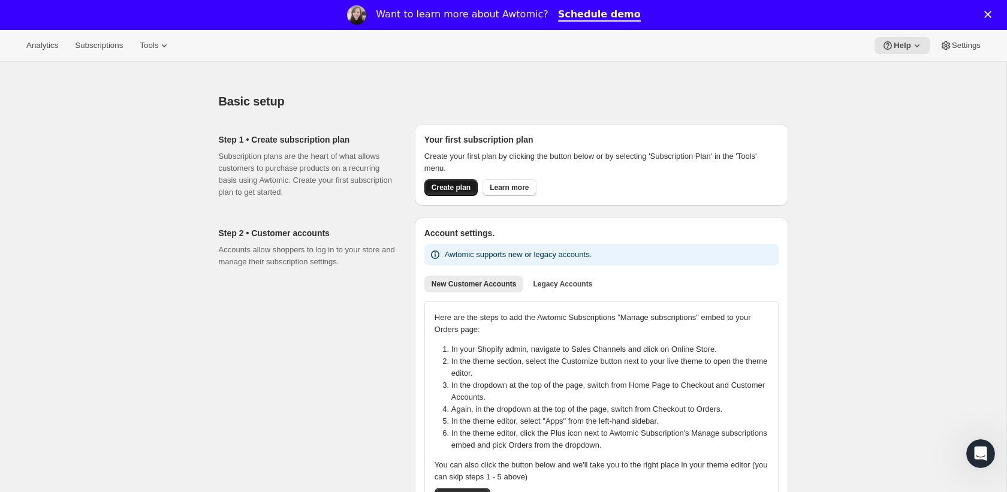
click at [442, 187] on span "Create plan" at bounding box center [451, 188] width 39 height 10
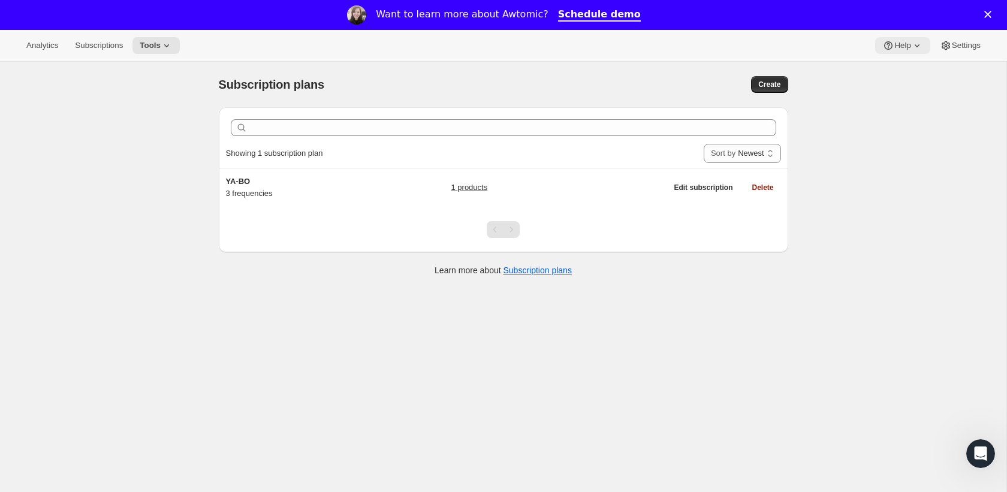
click at [911, 44] on icon at bounding box center [917, 46] width 12 height 12
click at [907, 71] on span "Setup guide" at bounding box center [898, 70] width 41 height 9
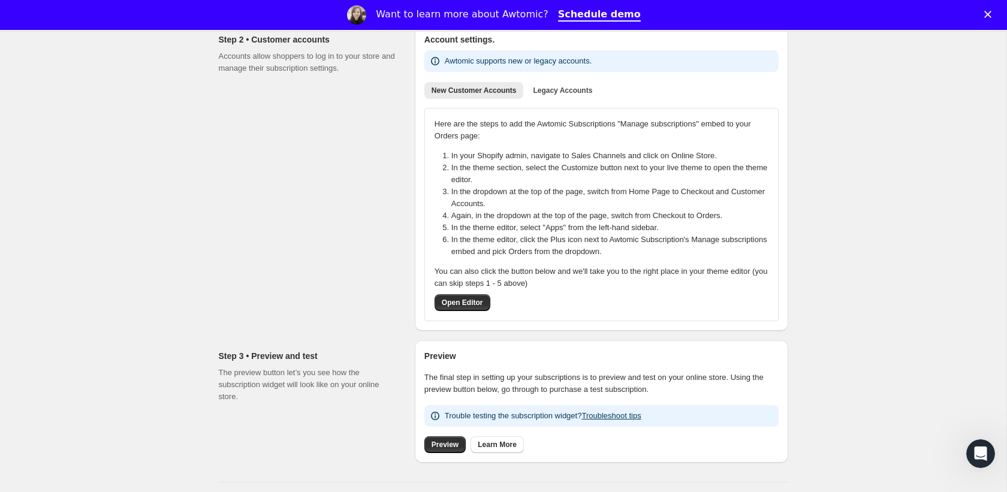
scroll to position [194, 0]
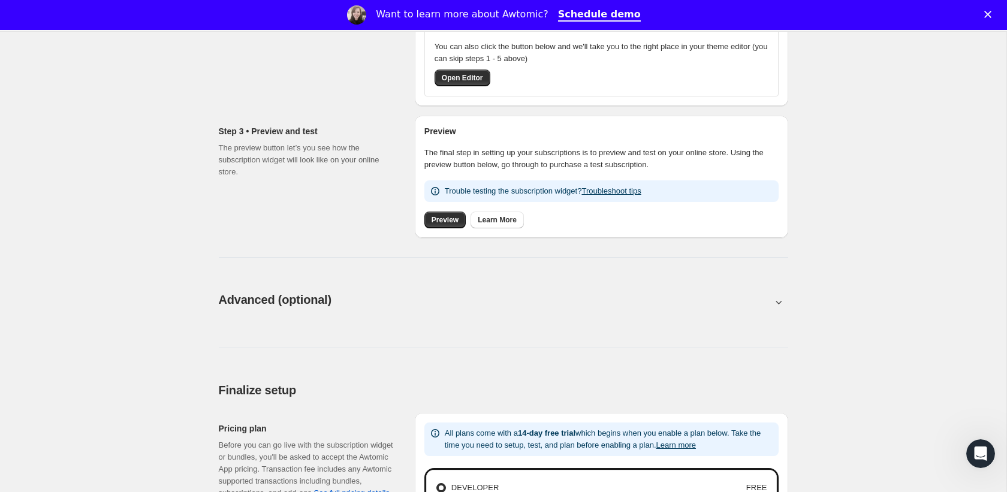
click at [436, 305] on button at bounding box center [504, 302] width 570 height 13
type input "<div style="text-align: center"> <hr> <br/><h3>Having issues managing your subs…"
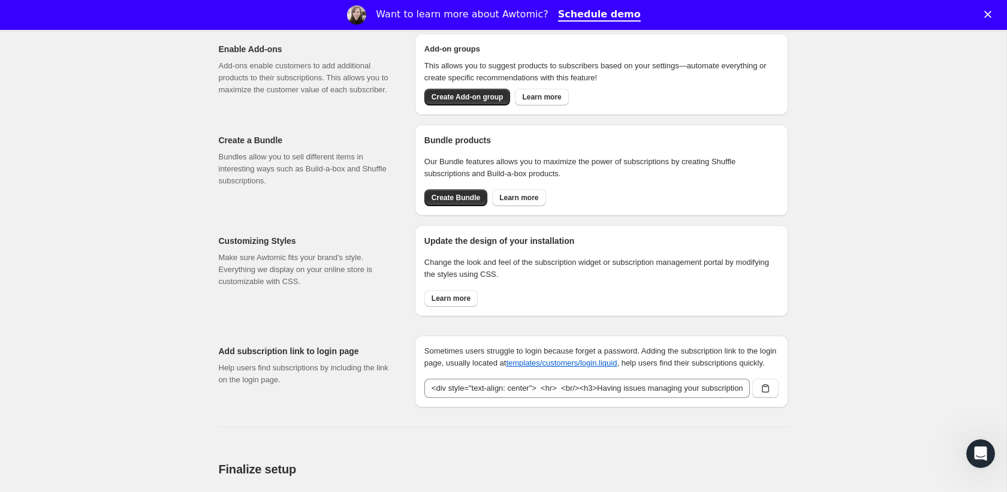
scroll to position [907, 0]
click at [454, 301] on span "Learn more" at bounding box center [451, 298] width 39 height 10
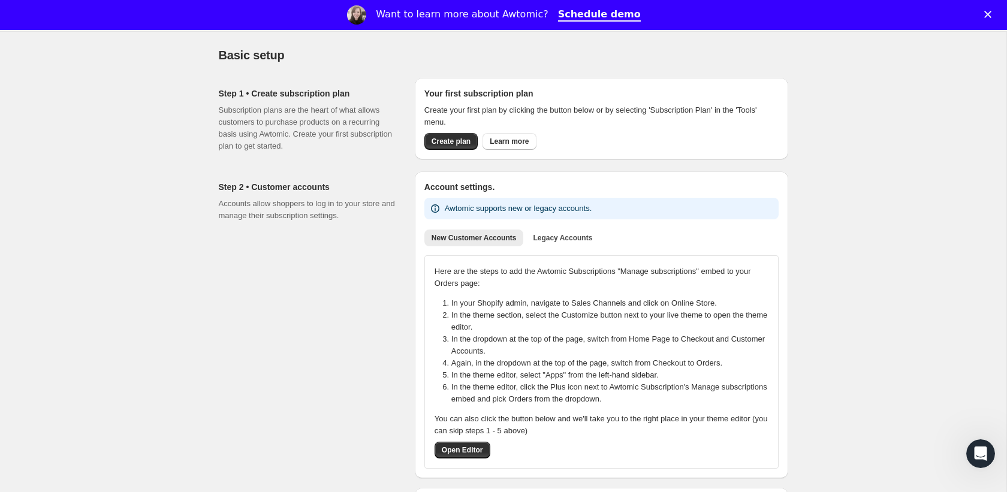
scroll to position [0, 0]
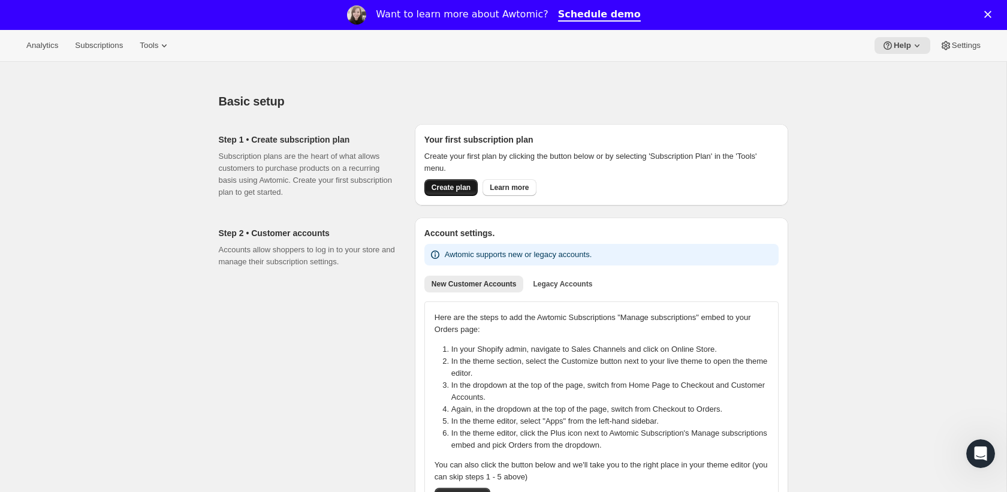
click at [467, 189] on span "Create plan" at bounding box center [451, 188] width 39 height 10
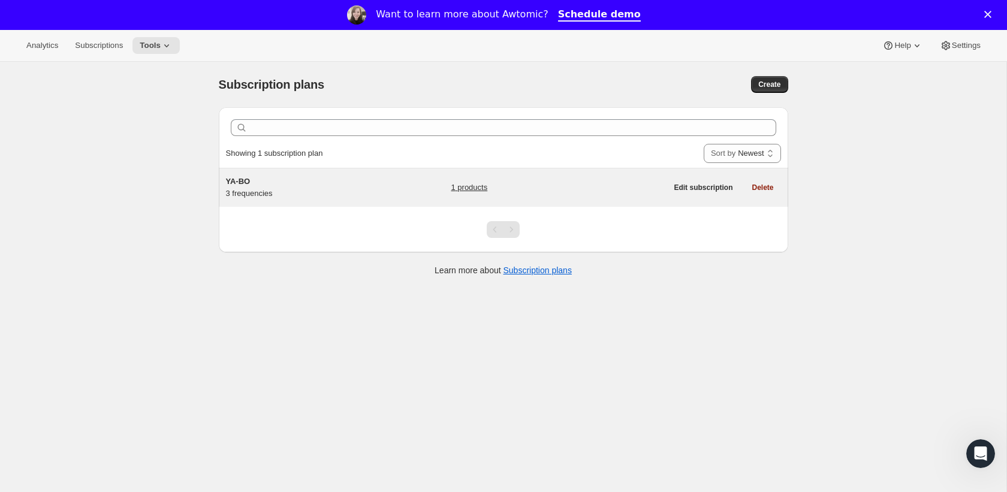
click at [462, 186] on link "1 products" at bounding box center [469, 188] width 37 height 12
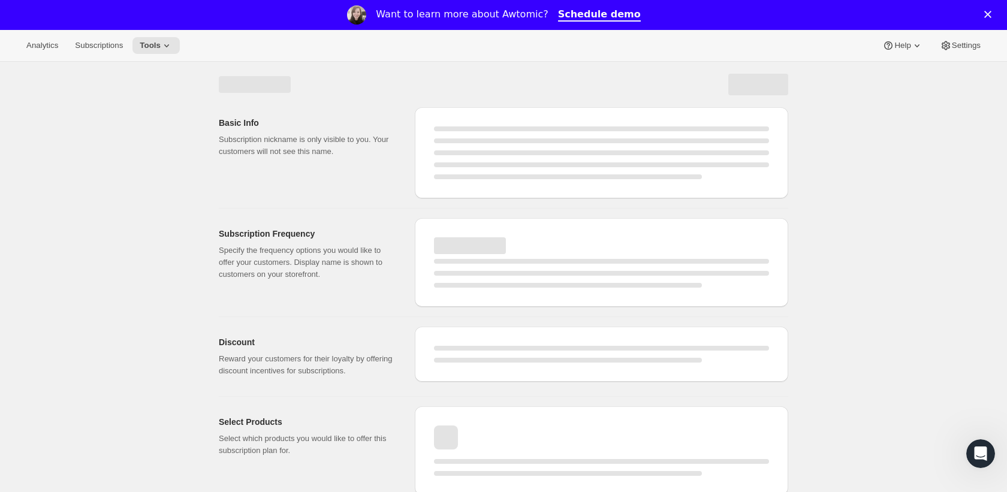
select select "WEEK"
select select "MONTH"
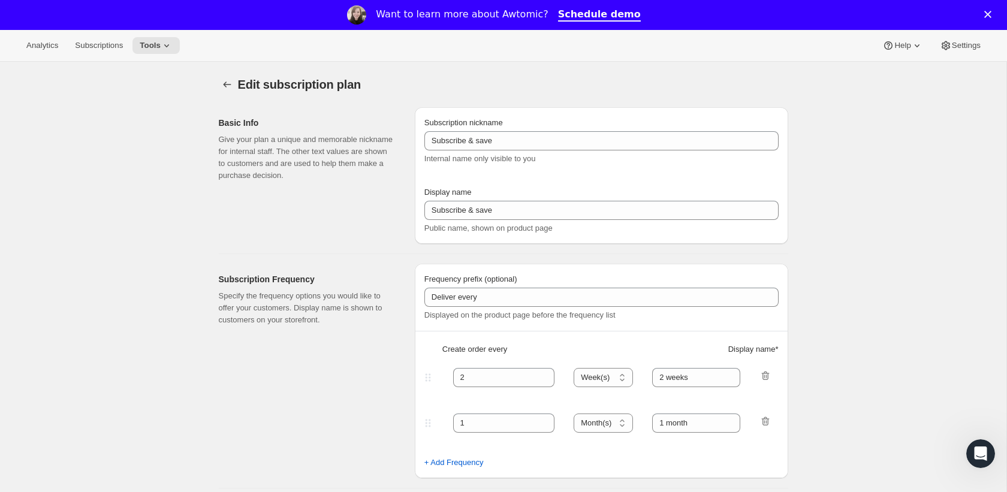
type input "YA-BO"
type input "Young Adult Book Only Subscription"
type input "1"
select select "MONTH"
type input "1-month"
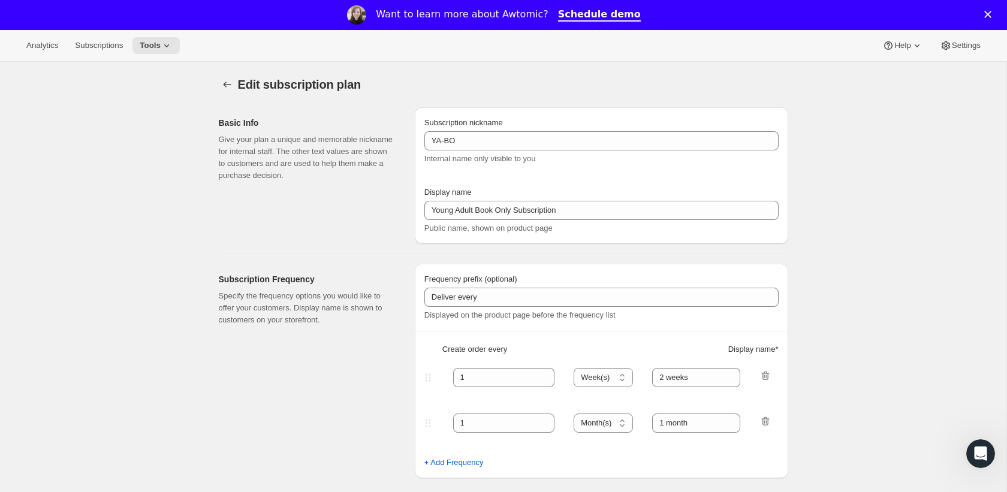
type input "3"
type input "3-Month"
select select "MONTH"
select select "FIXED_AMOUNT"
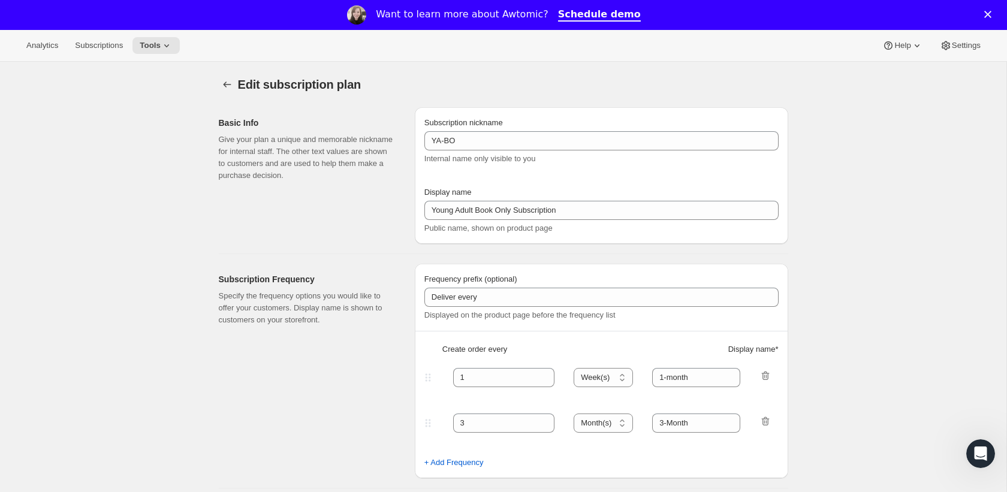
select select "FIXED_AMOUNT"
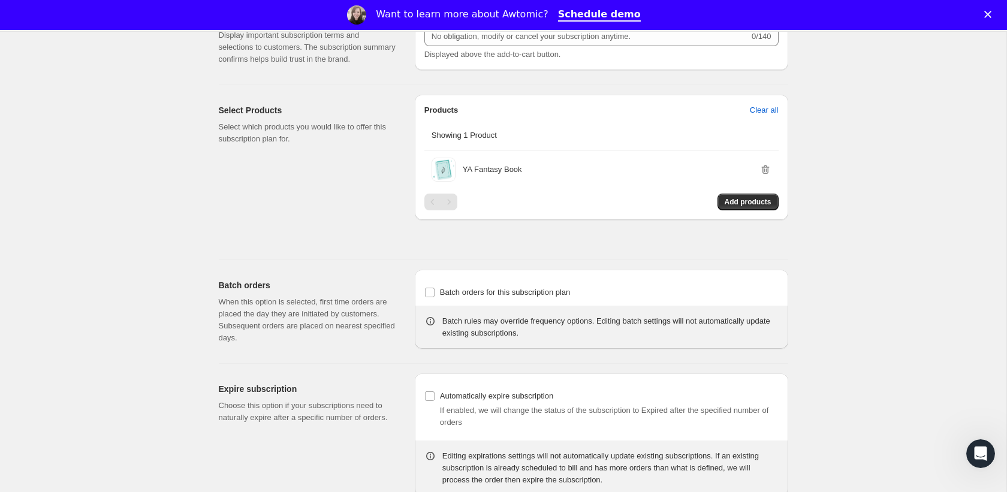
scroll to position [963, 0]
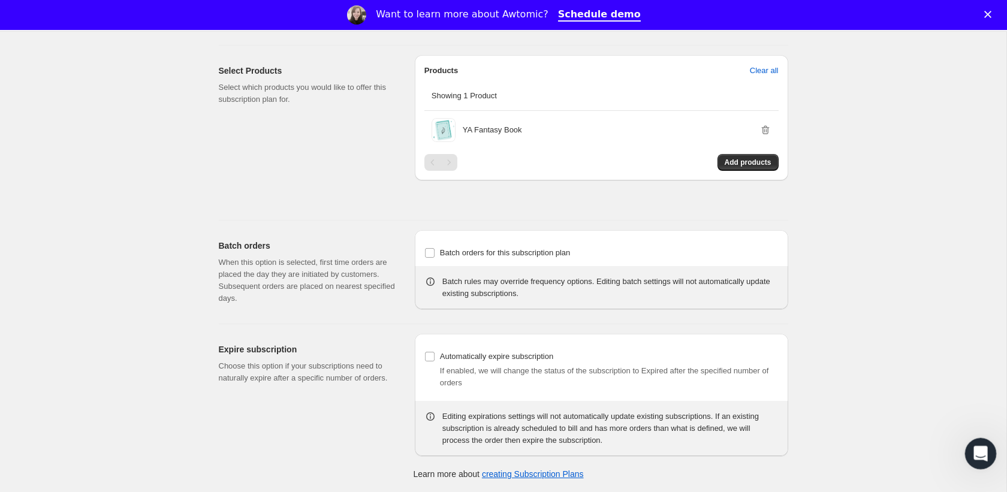
click at [984, 453] on icon "Open Intercom Messenger" at bounding box center [979, 452] width 20 height 20
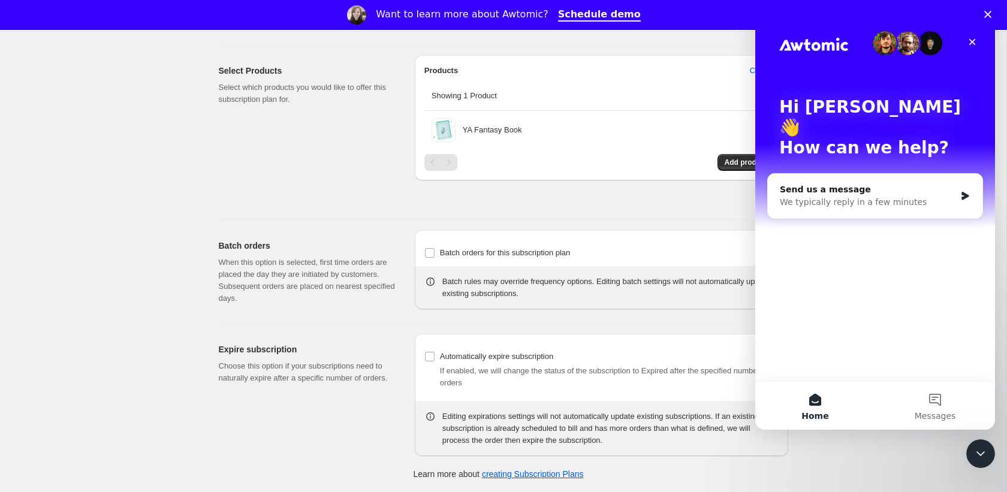
scroll to position [983, 0]
click at [882, 196] on div "We typically reply in a few minutes" at bounding box center [868, 202] width 176 height 13
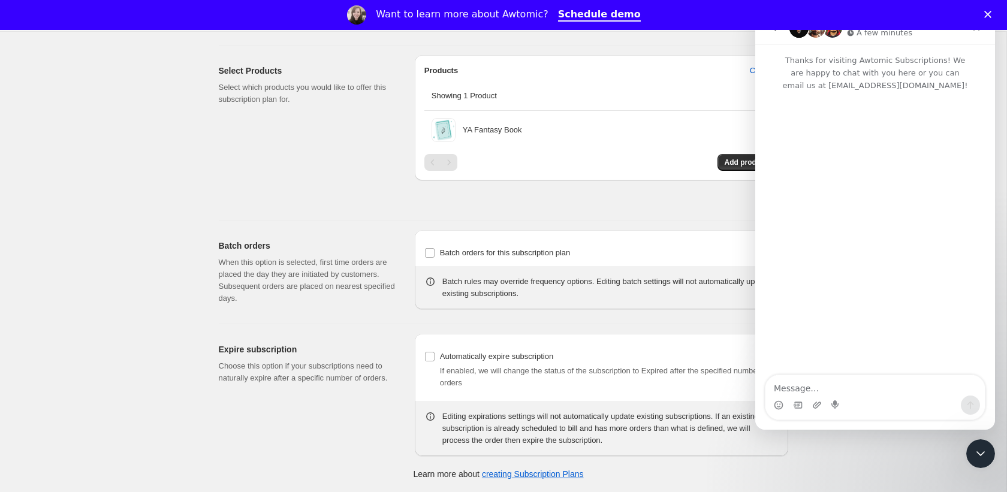
click at [855, 390] on textarea "Message…" at bounding box center [875, 385] width 219 height 20
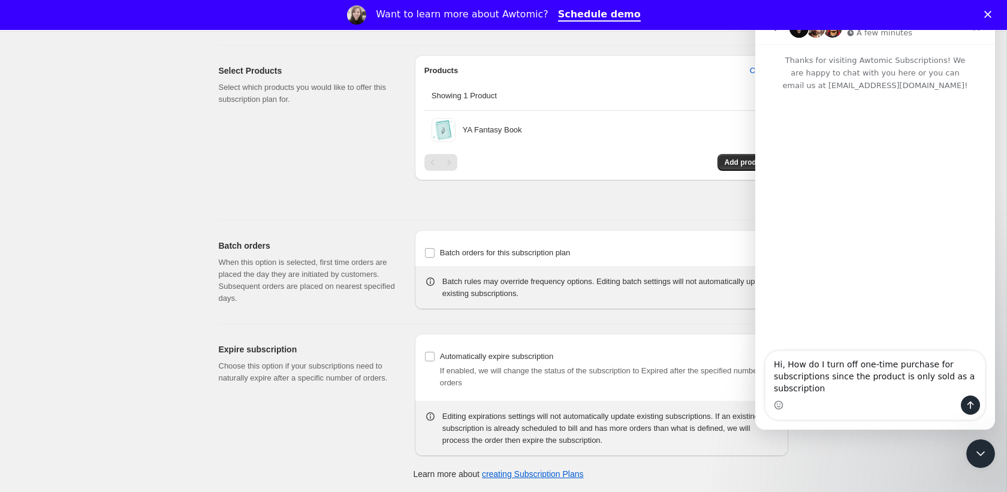
type textarea "Hi, How do I turn off one-time purchase for subscriptions since the product is …"
